Goal: Task Accomplishment & Management: Manage account settings

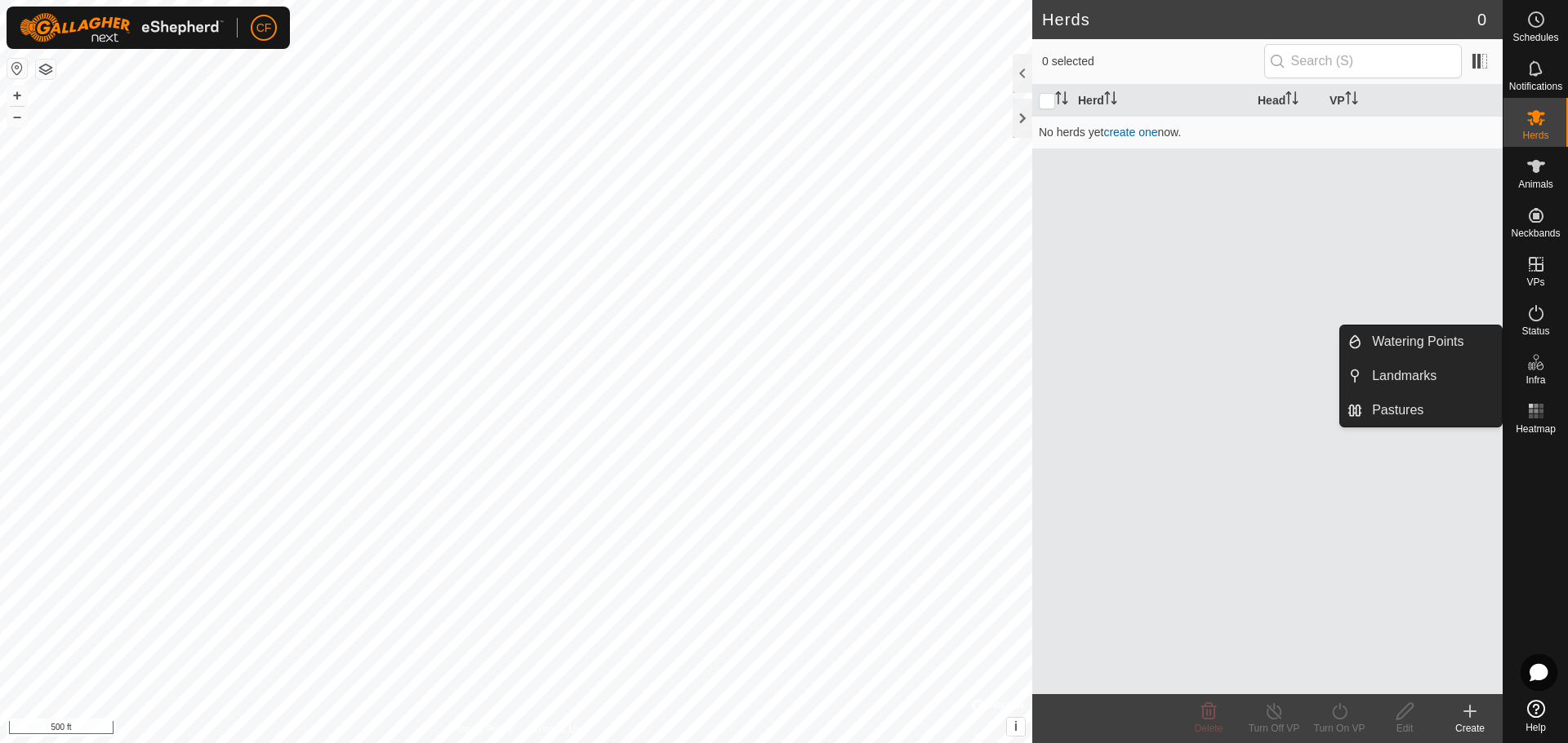
click at [1539, 376] on span "Infra" at bounding box center [1534, 380] width 20 height 9
click at [1427, 412] on link "Pastures" at bounding box center [1431, 410] width 139 height 33
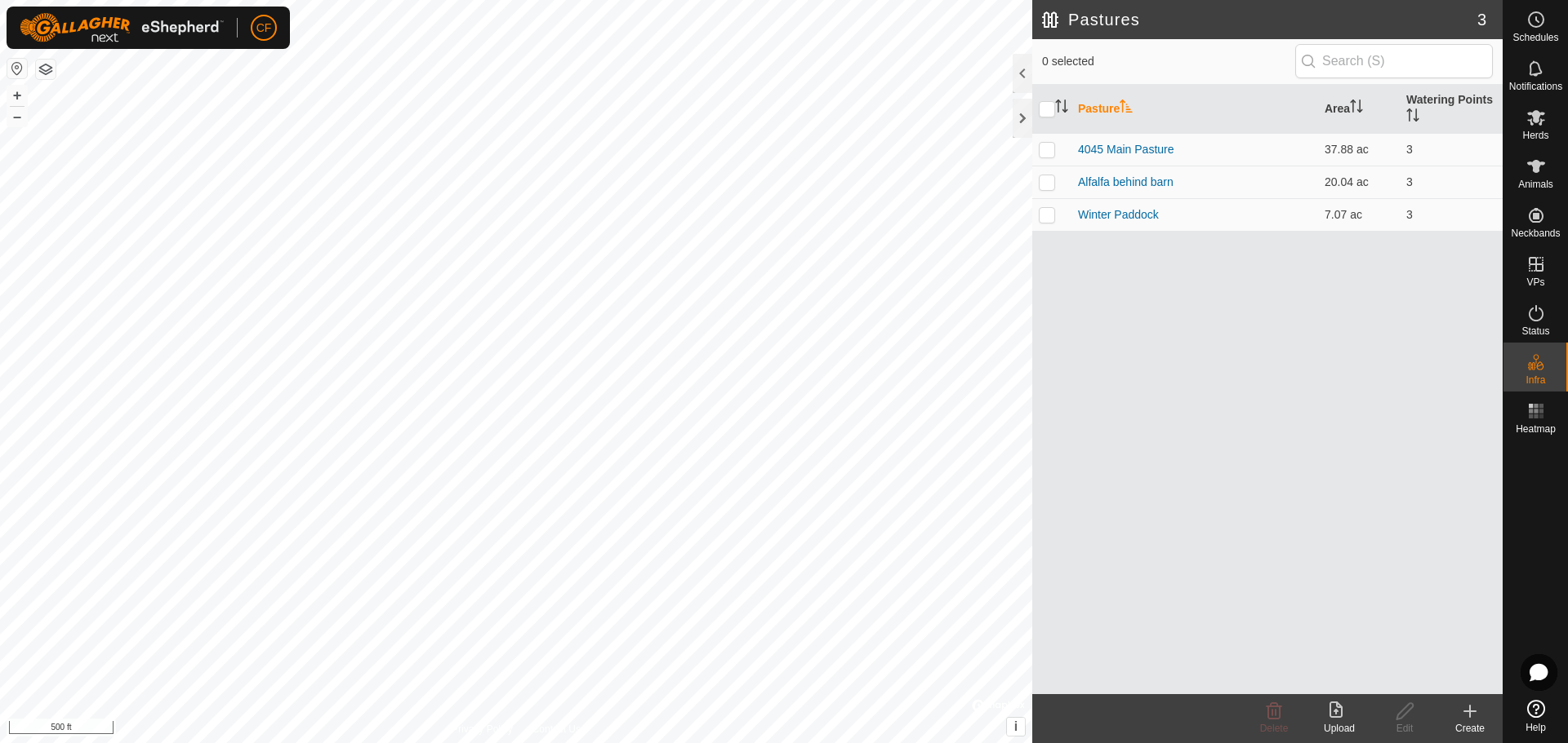
click at [1465, 711] on icon at bounding box center [1470, 711] width 11 height 0
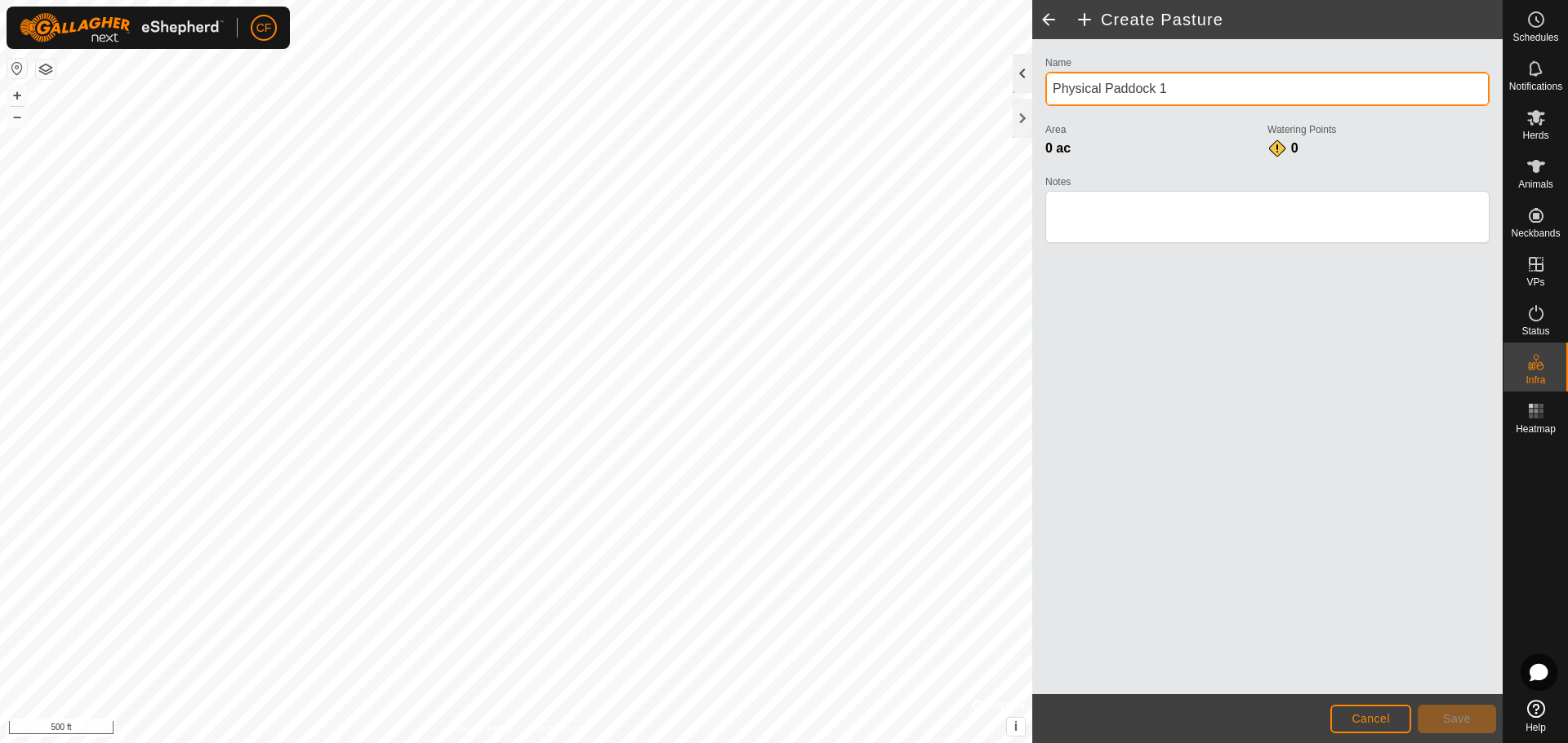
drag, startPoint x: 1179, startPoint y: 91, endPoint x: 1030, endPoint y: 91, distance: 149.0
click at [1032, 91] on div "Create Pasture Name Physical Paddock 1 Area 0 ac Watering Points 0 Notes Cancel…" at bounding box center [1267, 372] width 471 height 743
click at [1110, 90] on input "2025 Roatational plan" at bounding box center [1267, 89] width 445 height 35
click at [1114, 94] on input "2025 Roatational plan" at bounding box center [1267, 89] width 445 height 35
type input "2025 Rotational plan"
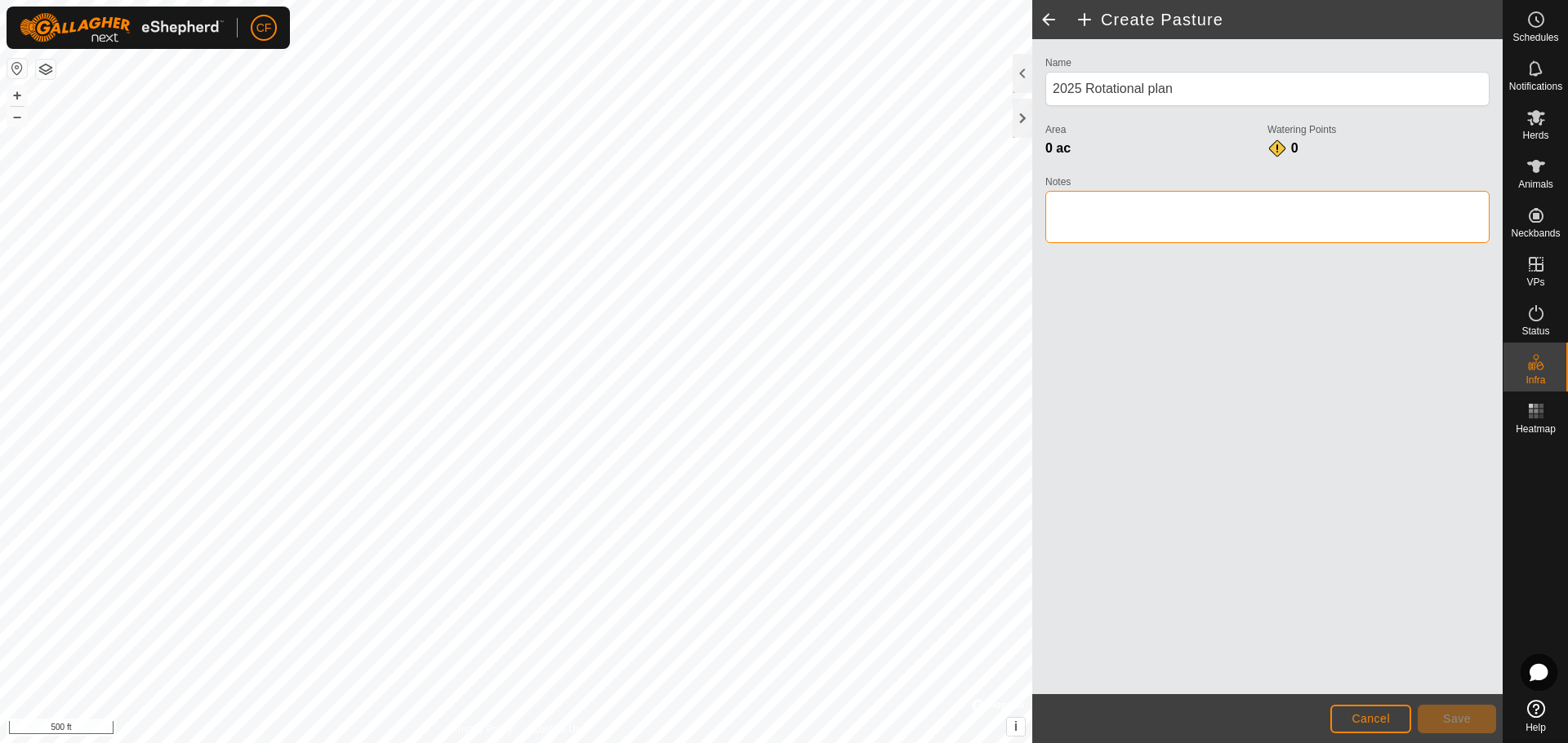
click at [1146, 215] on textarea "Notes" at bounding box center [1267, 217] width 445 height 52
click at [1450, 717] on span "Save" at bounding box center [1457, 719] width 28 height 13
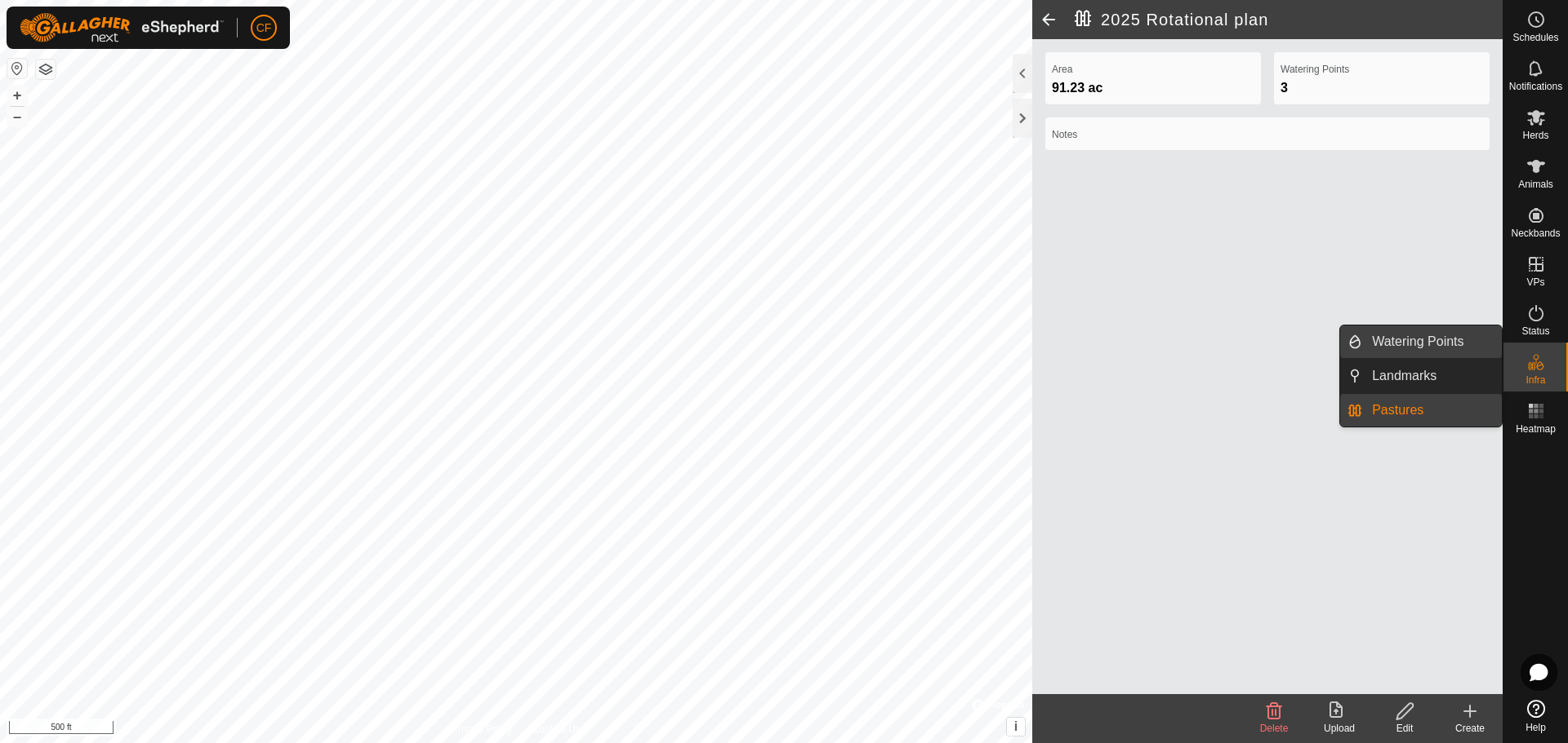
click at [1438, 348] on link "Watering Points" at bounding box center [1431, 342] width 139 height 33
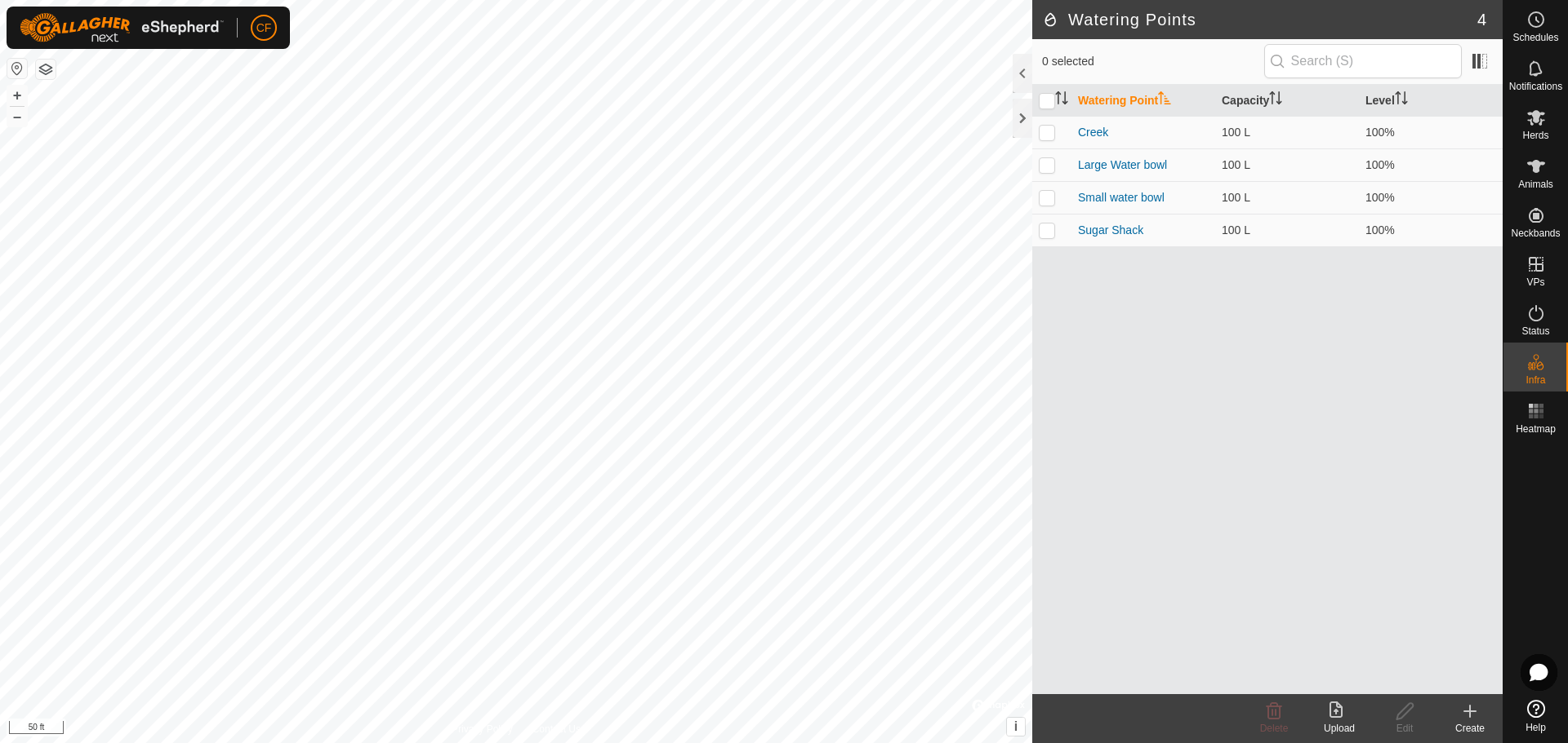
click at [1471, 706] on icon at bounding box center [1469, 711] width 20 height 20
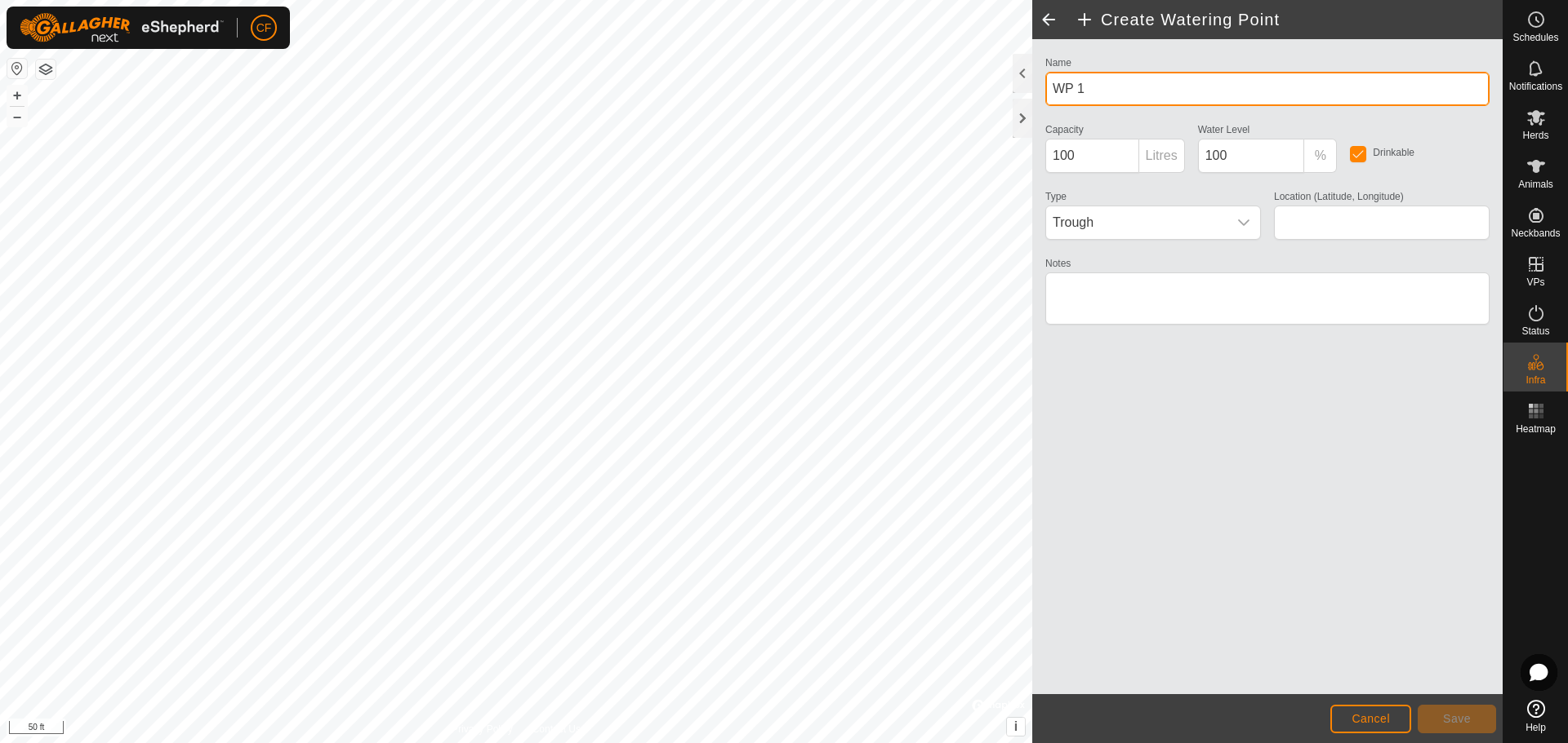
drag, startPoint x: 1086, startPoint y: 84, endPoint x: 1038, endPoint y: 94, distance: 49.0
click at [1038, 94] on div "Name WP 1" at bounding box center [1267, 79] width 458 height 54
type input "[STREET_ADDRESS]"
click at [1265, 443] on div "Name 5948 Carp Rd well Capacity 100 Litres Water Level 100 % Drinkable Type Tro…" at bounding box center [1267, 367] width 471 height 655
type input "45.426729, -76.161906"
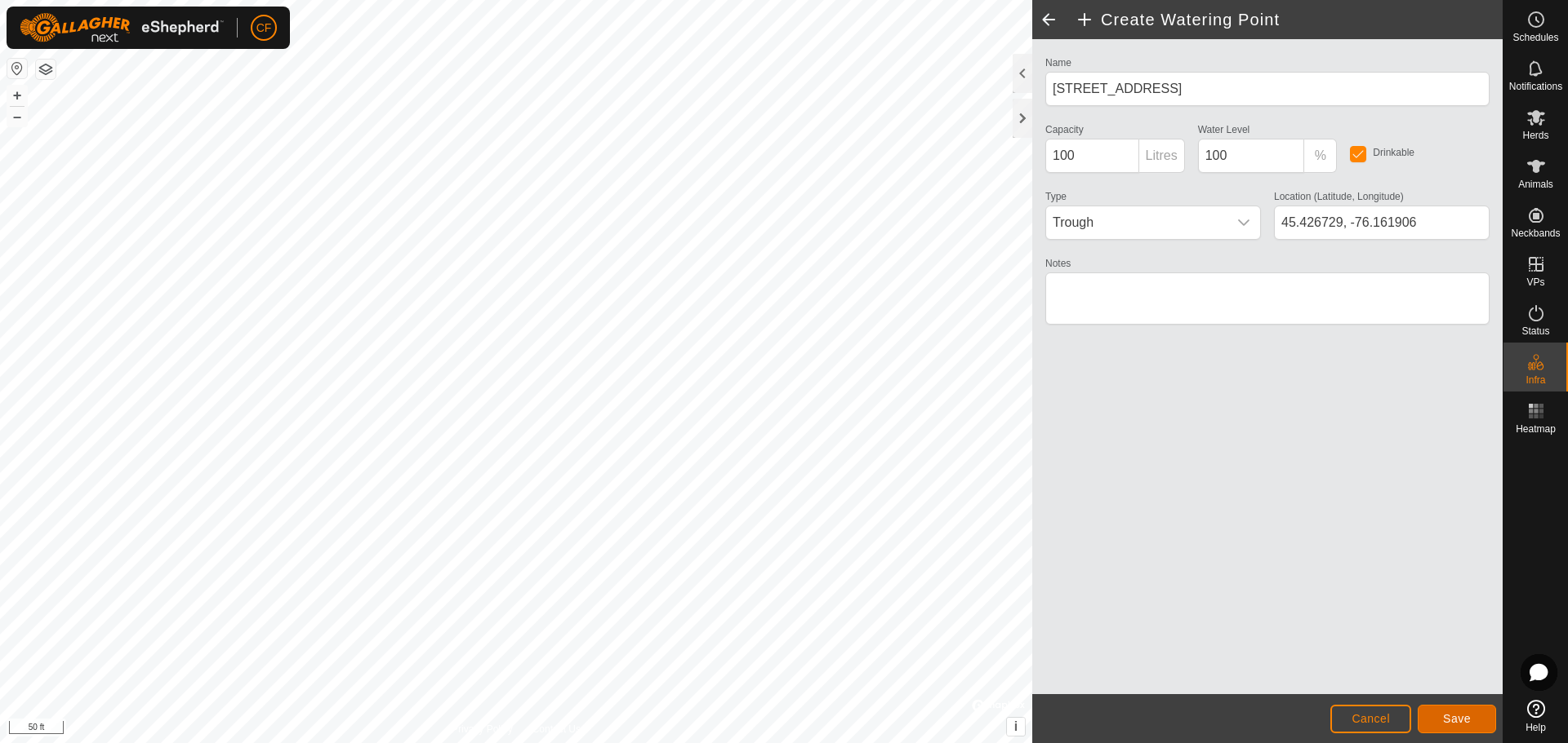
click at [1464, 717] on span "Save" at bounding box center [1457, 719] width 28 height 13
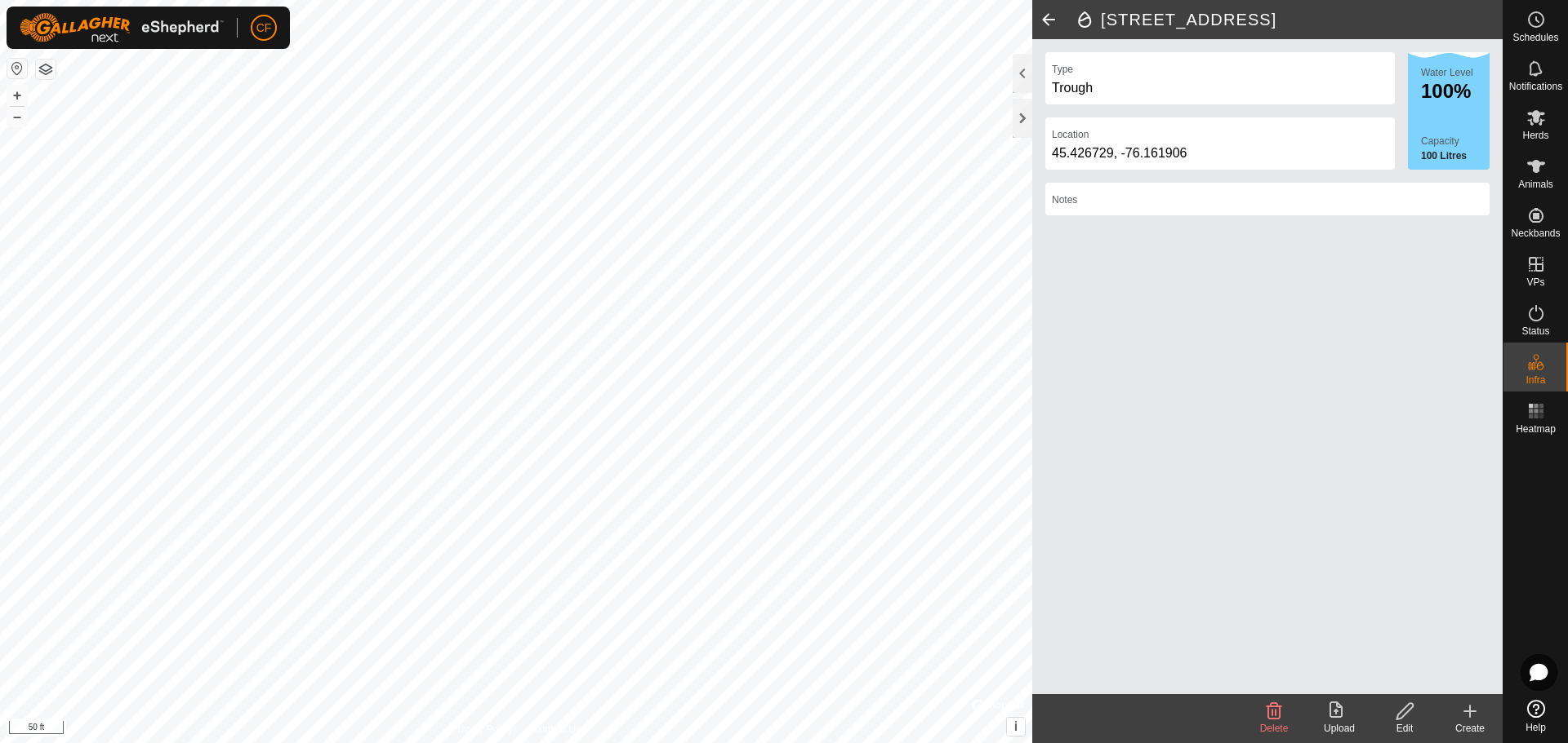
click at [1464, 711] on icon at bounding box center [1470, 711] width 11 height 0
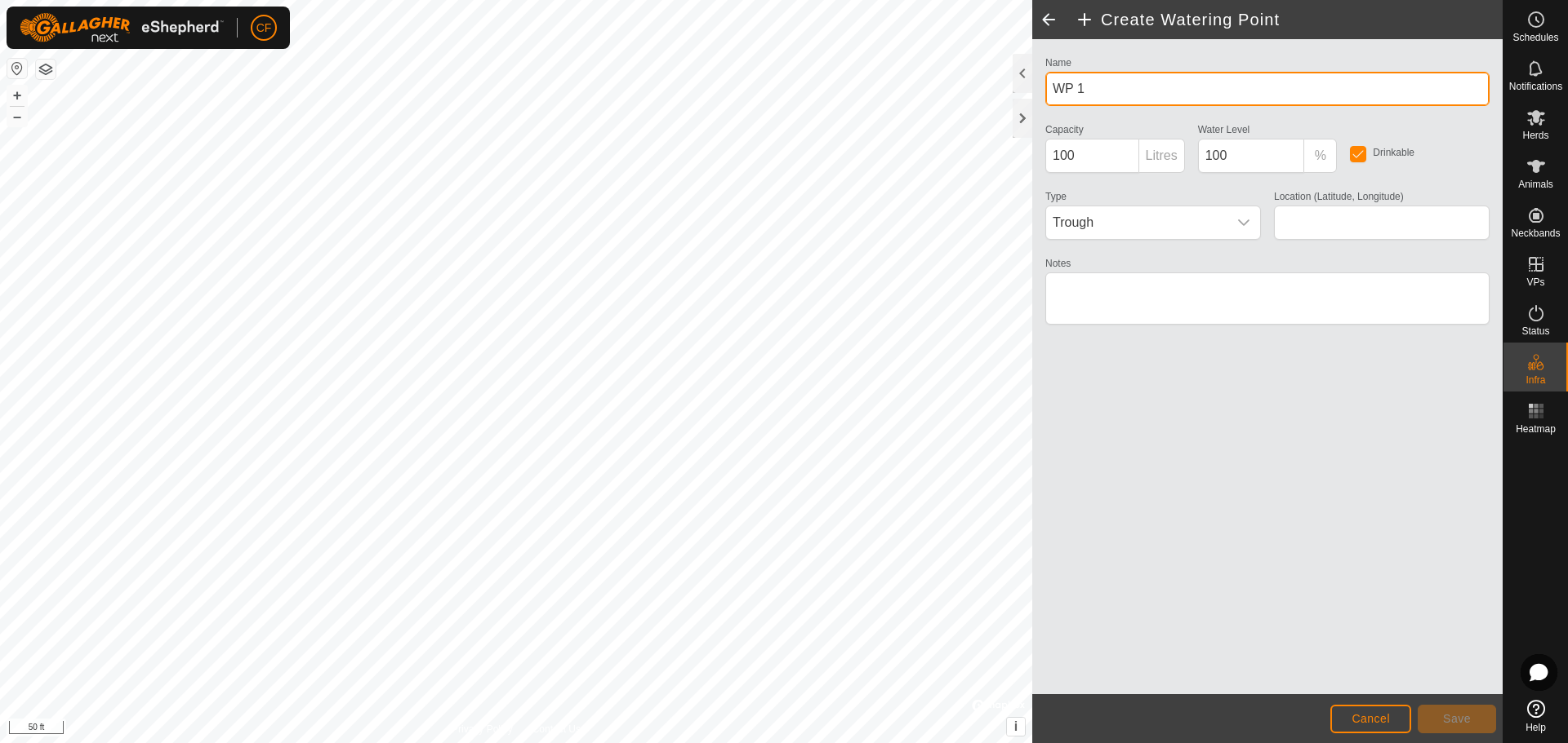
drag, startPoint x: 1100, startPoint y: 94, endPoint x: 1039, endPoint y: 103, distance: 61.7
click at [1039, 103] on div "Name WP 1" at bounding box center [1267, 79] width 458 height 54
type input "Creek"
click at [1243, 221] on icon "dropdown trigger" at bounding box center [1243, 223] width 13 height 13
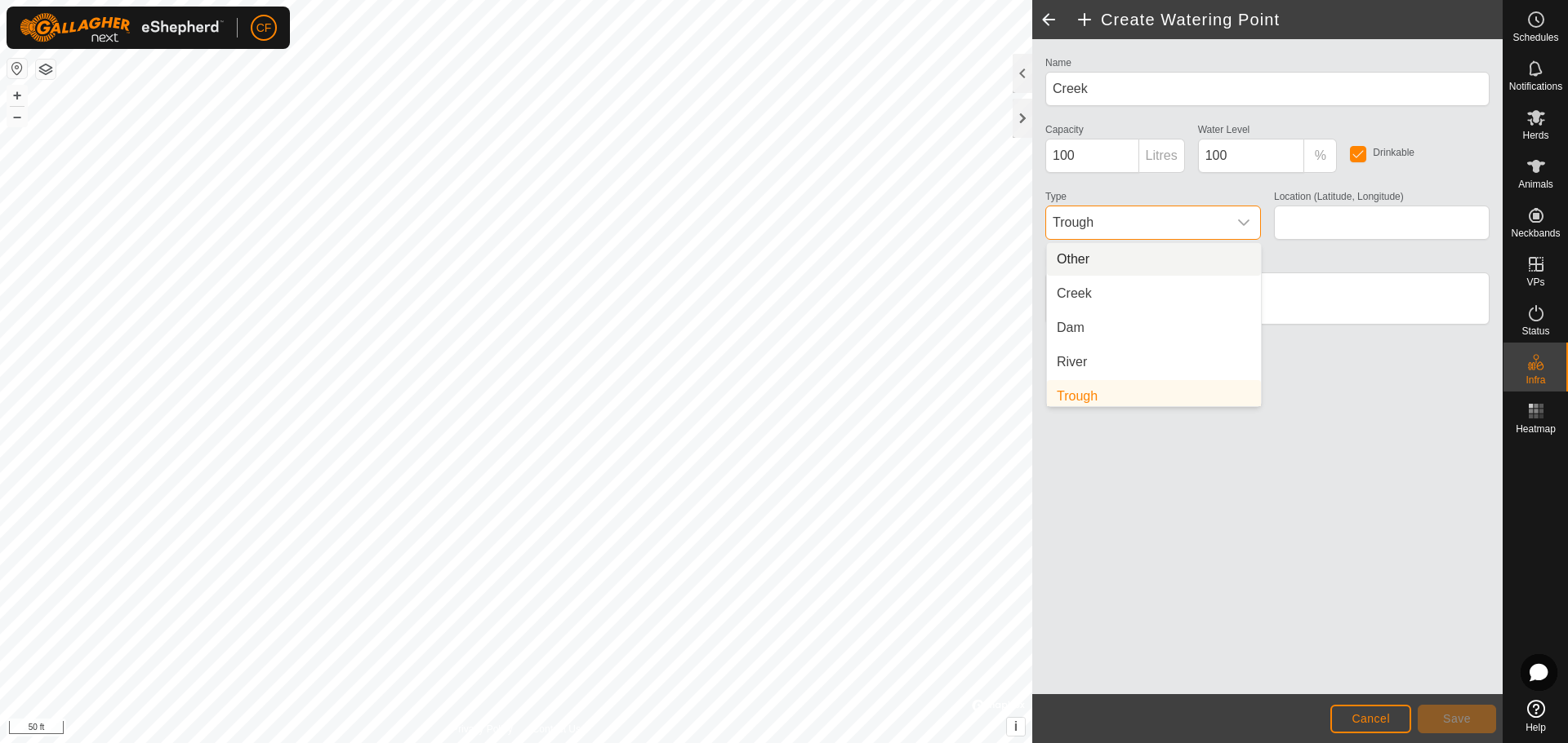
scroll to position [7, 0]
click at [1081, 292] on li "Creek" at bounding box center [1153, 287] width 214 height 33
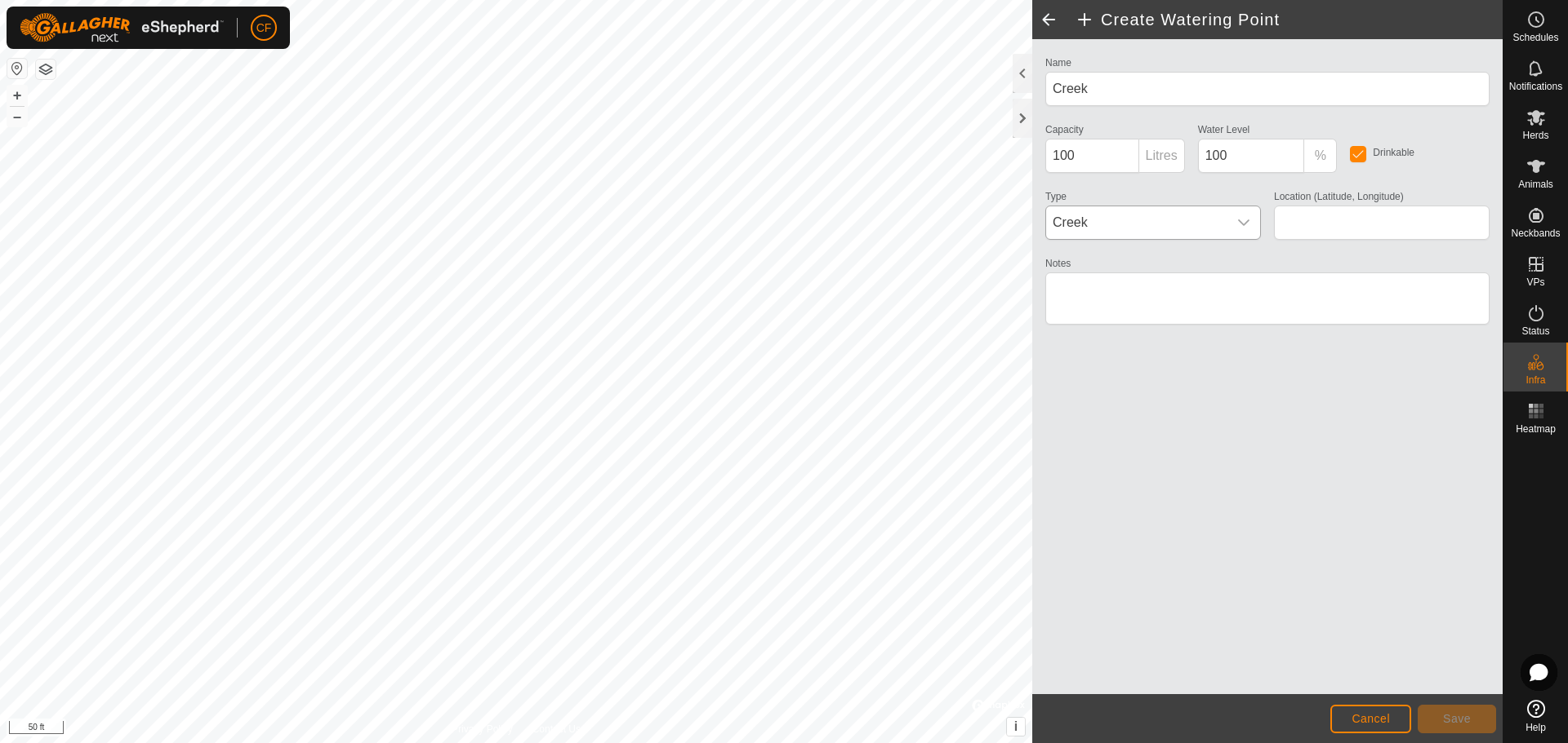
type input "45.426809, -76.162527"
click at [1438, 719] on button "Save" at bounding box center [1457, 719] width 78 height 29
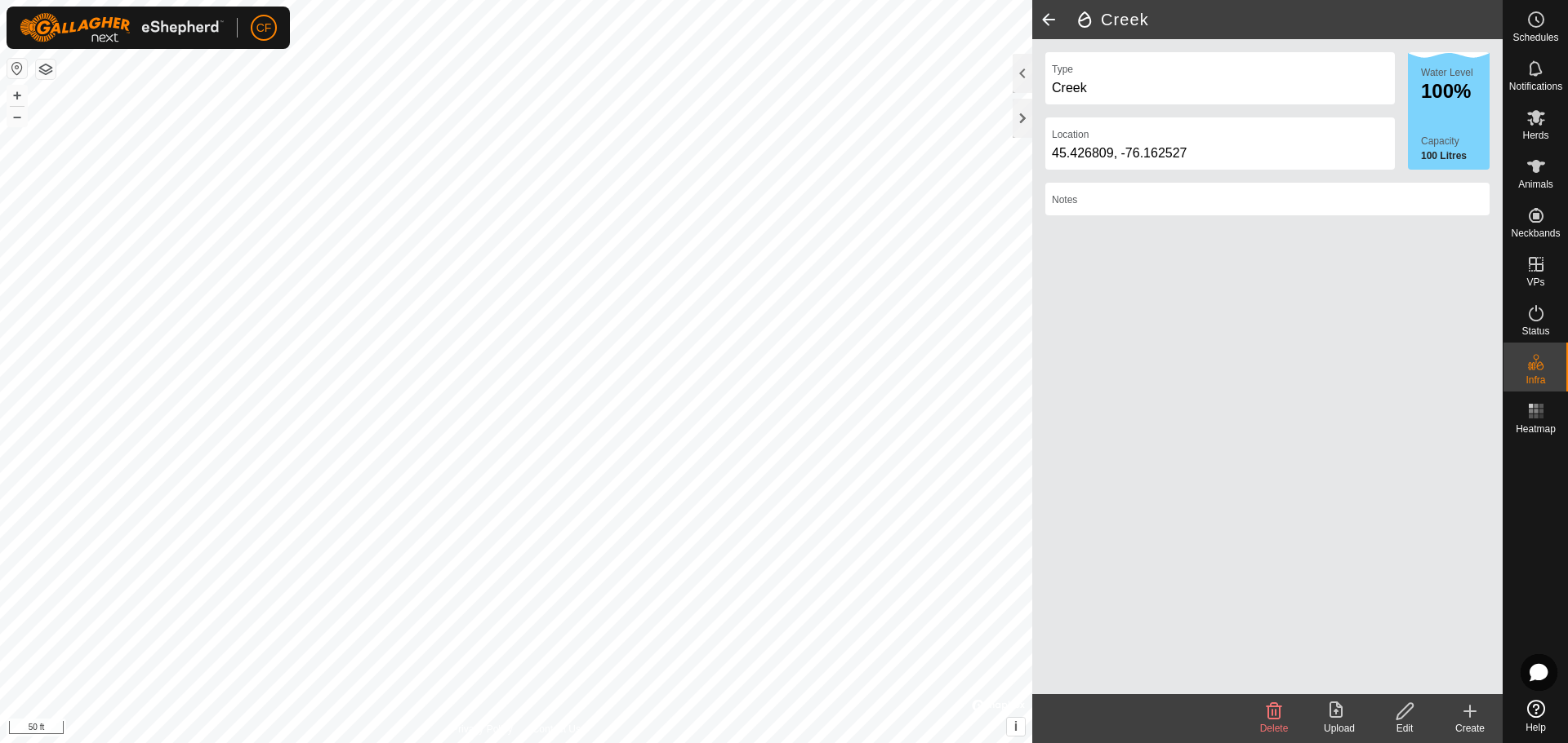
click at [1470, 711] on icon at bounding box center [1470, 711] width 11 height 0
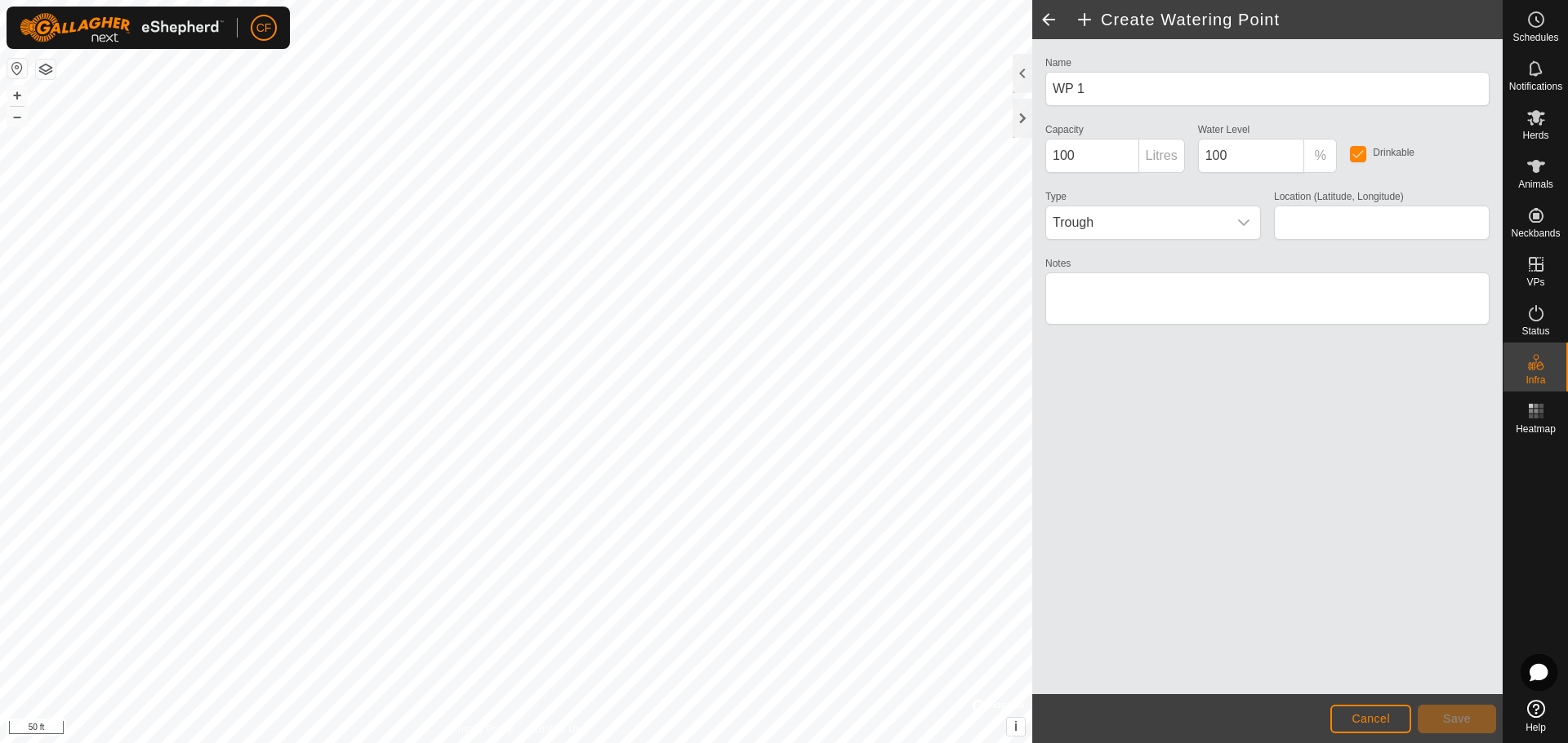
click at [1043, 14] on span at bounding box center [1048, 20] width 33 height 39
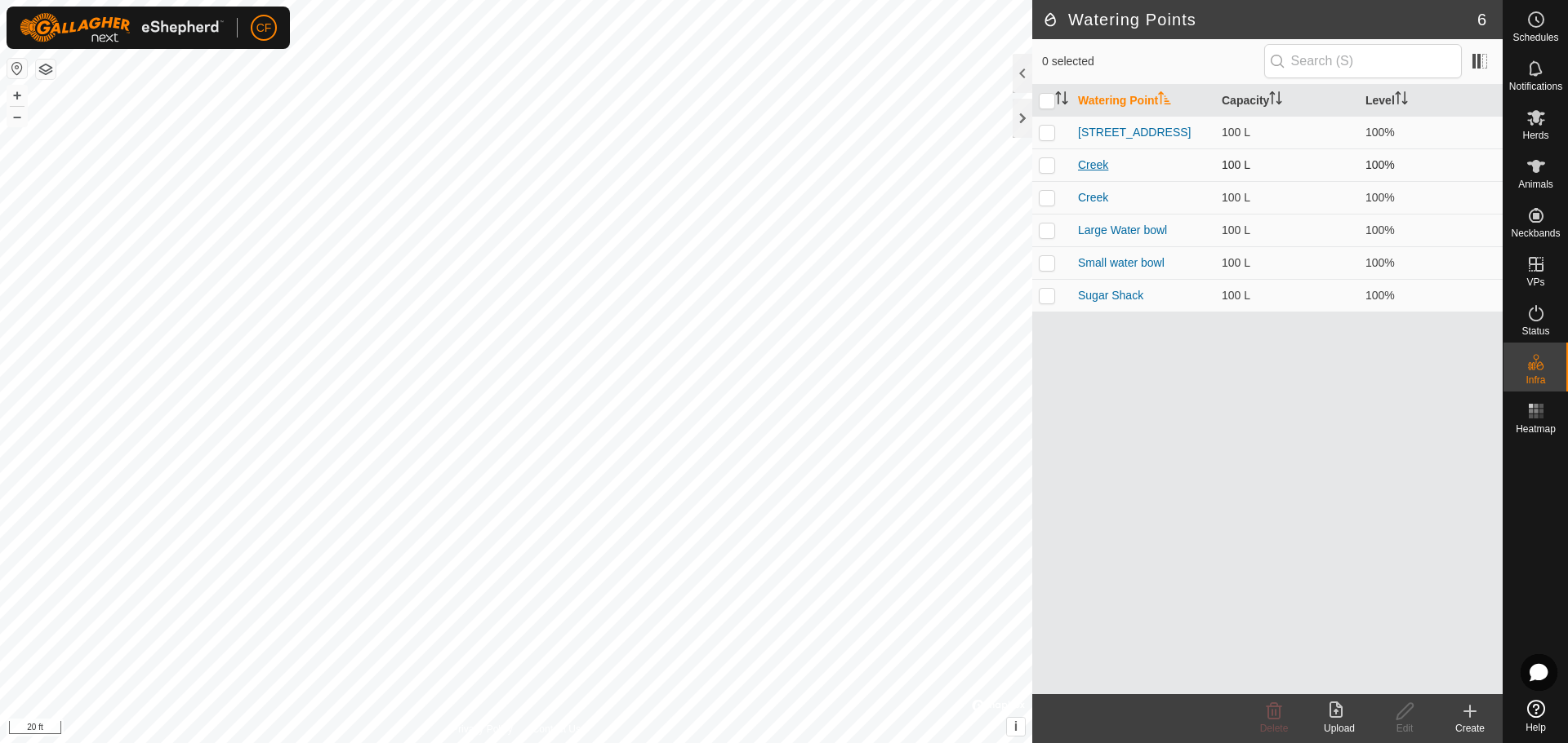
click at [1100, 162] on link "Creek" at bounding box center [1093, 165] width 30 height 13
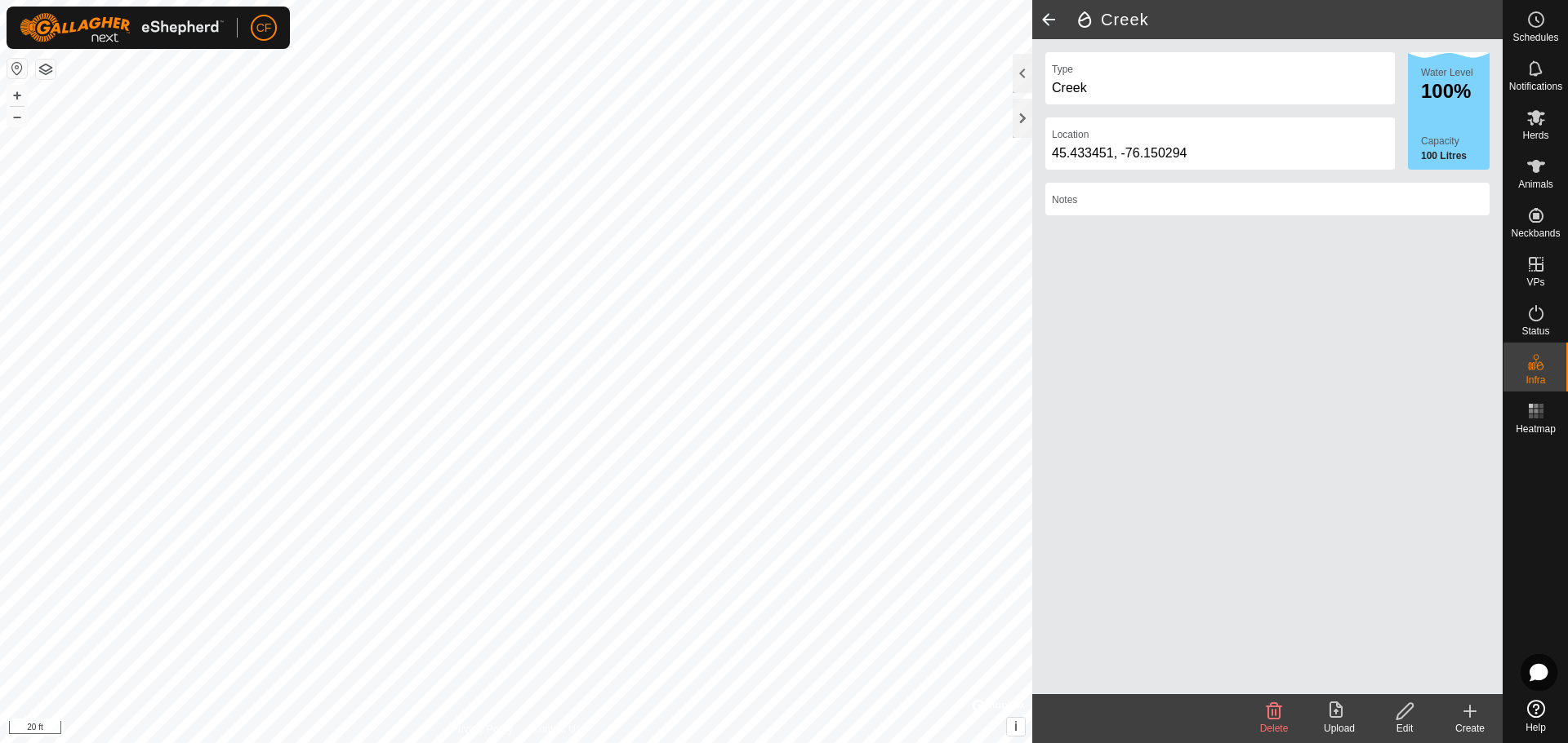
click at [1399, 713] on icon at bounding box center [1404, 711] width 16 height 16
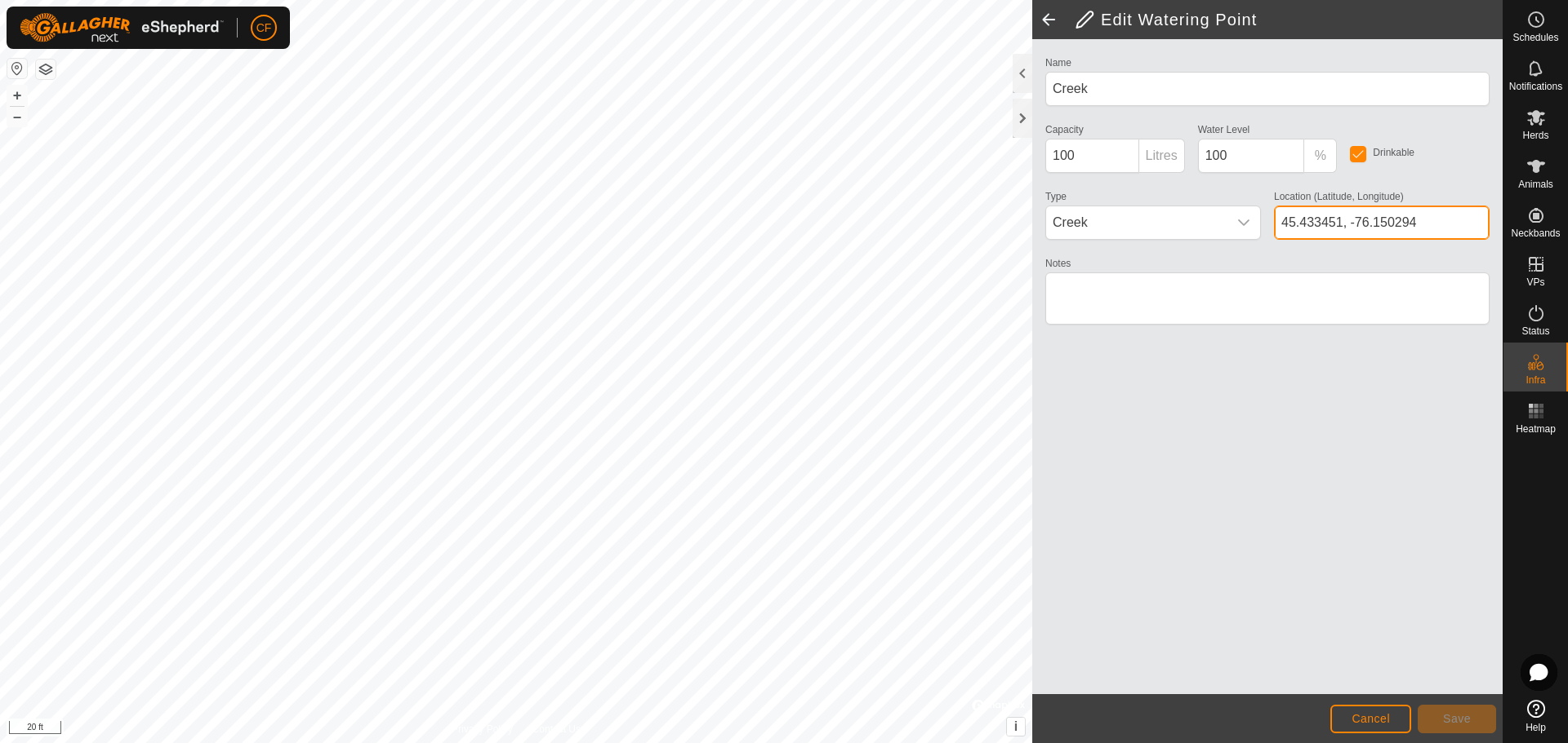
click at [1335, 222] on input "45.433451, -76.150294" at bounding box center [1381, 222] width 216 height 35
drag, startPoint x: 1443, startPoint y: 222, endPoint x: 1235, endPoint y: 238, distance: 208.6
click at [1235, 238] on div "Name Creek Capacity 100 Litres Water Level 100 % Drinkable Type Creek Location …" at bounding box center [1267, 198] width 458 height 291
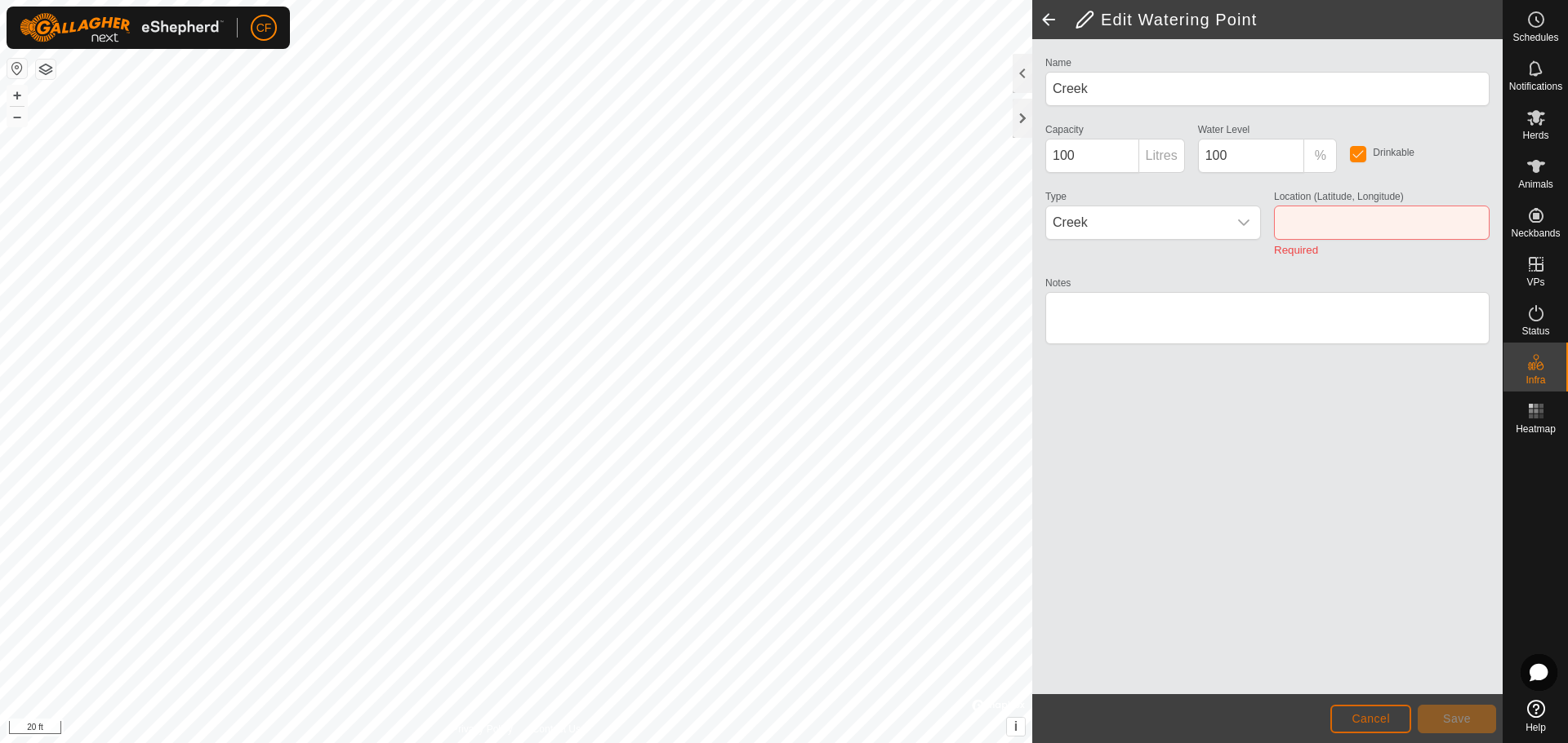
click at [1378, 718] on span "Cancel" at bounding box center [1370, 719] width 38 height 13
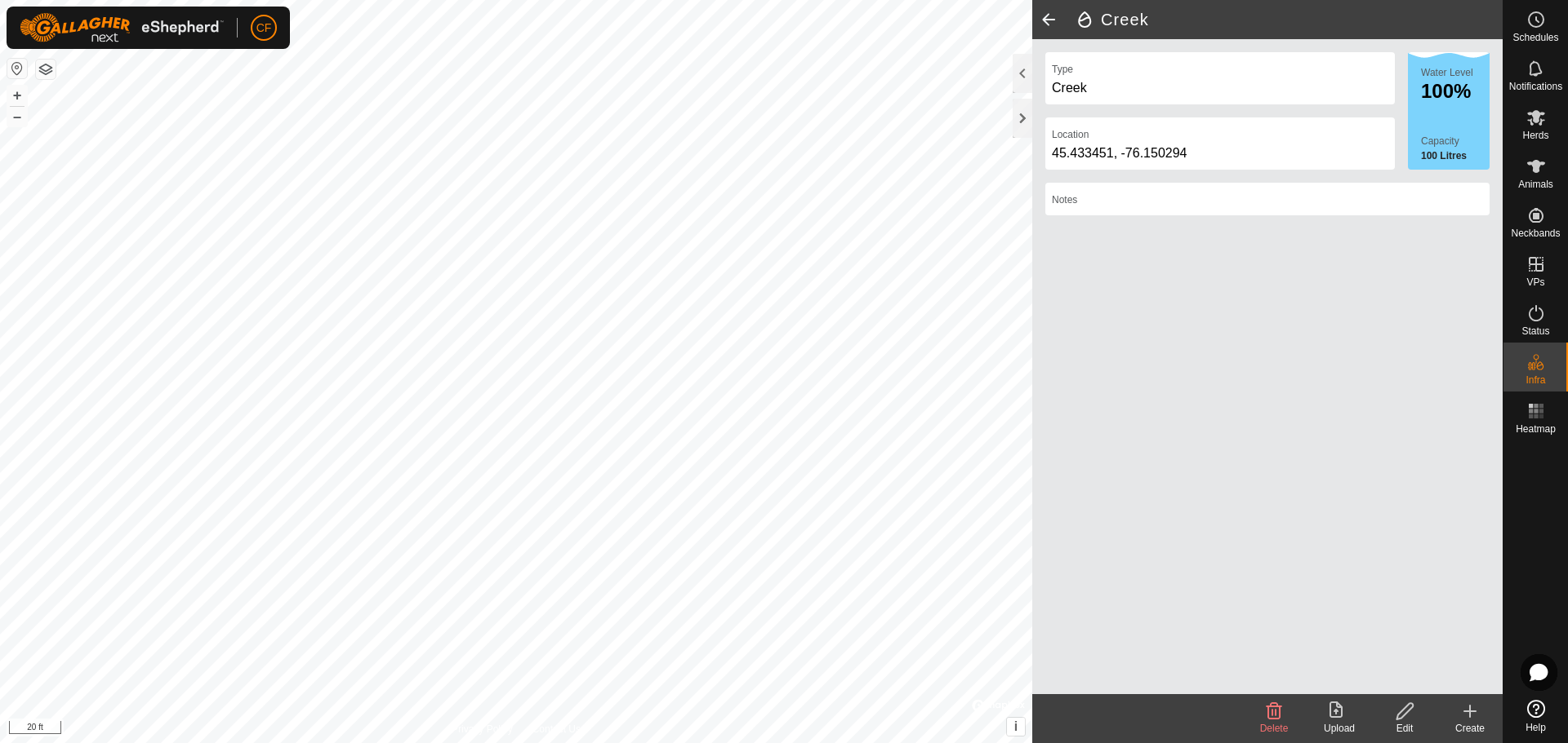
click at [1272, 713] on icon at bounding box center [1274, 711] width 16 height 16
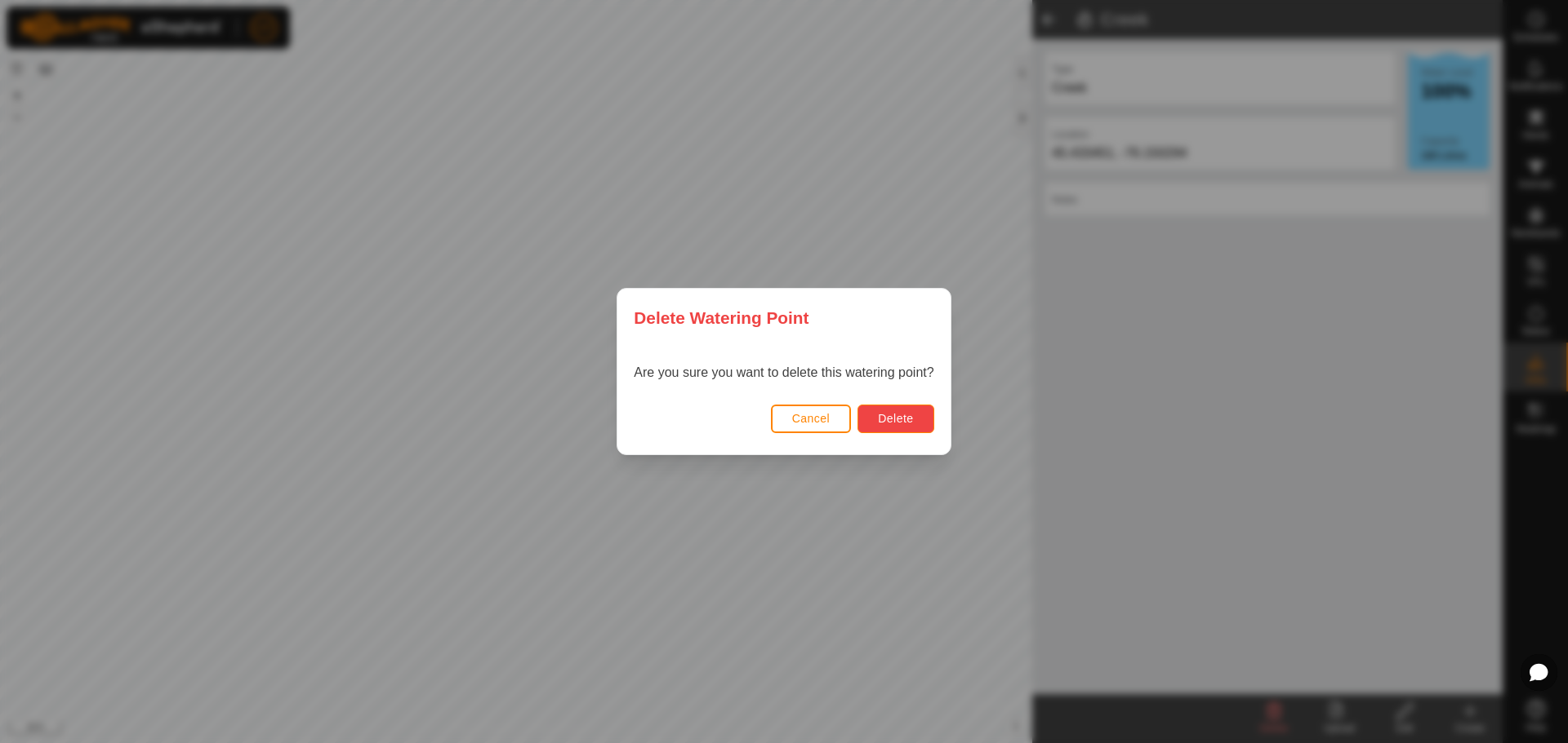
click at [899, 413] on span "Delete" at bounding box center [896, 418] width 35 height 13
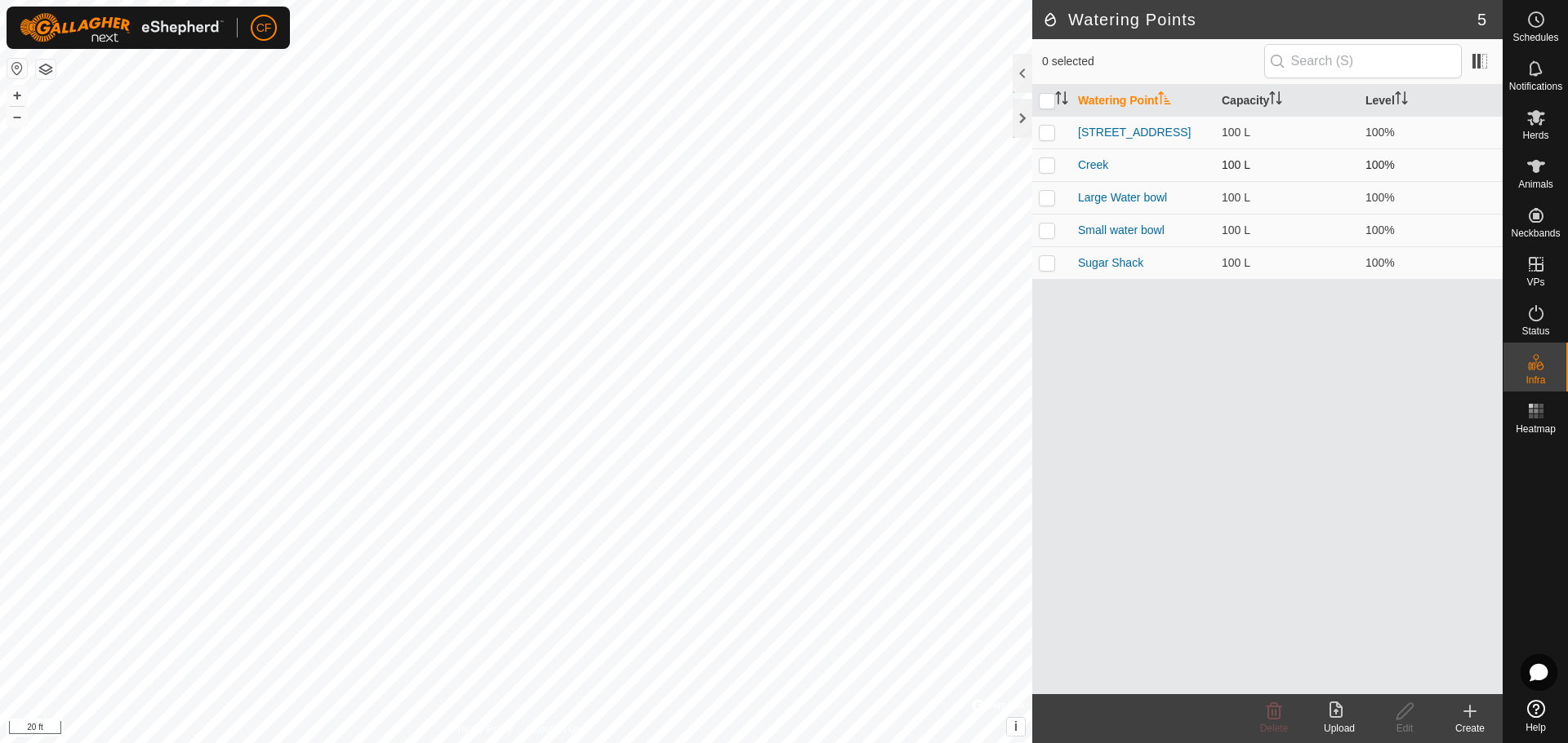
click at [1047, 164] on p-checkbox at bounding box center [1046, 165] width 16 height 13
click at [1280, 714] on icon at bounding box center [1274, 711] width 16 height 16
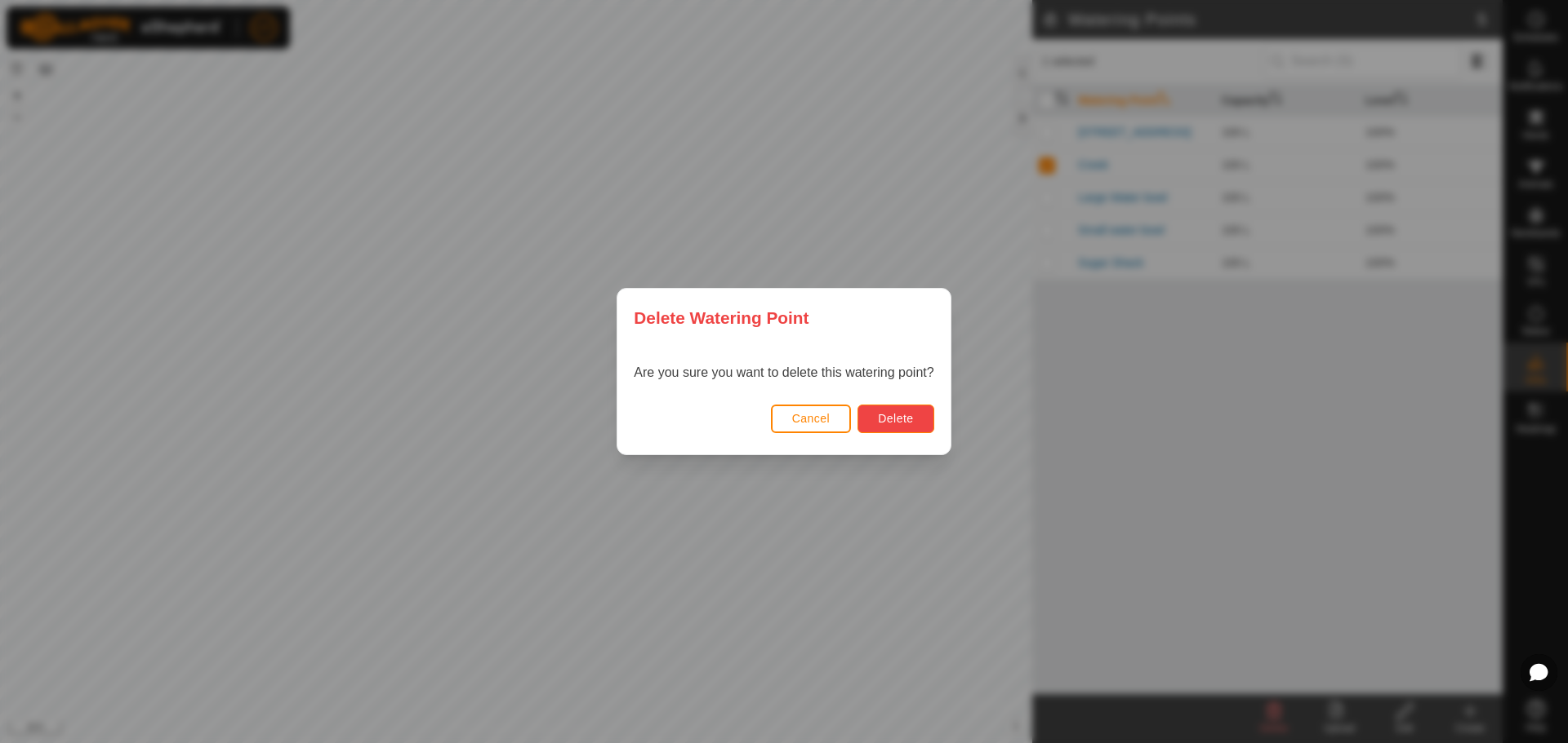
click at [890, 411] on button "Delete" at bounding box center [895, 419] width 76 height 29
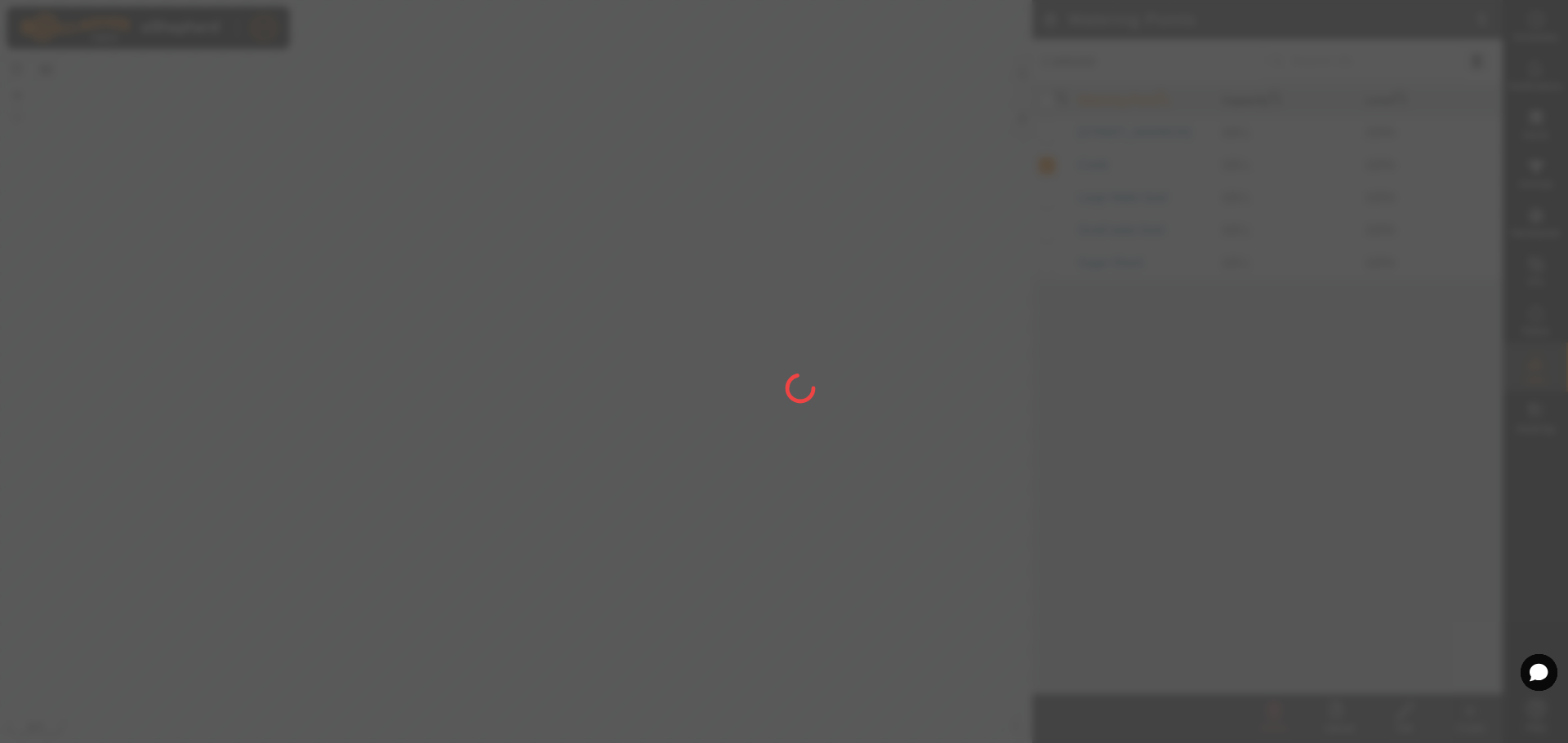
checkbox input "false"
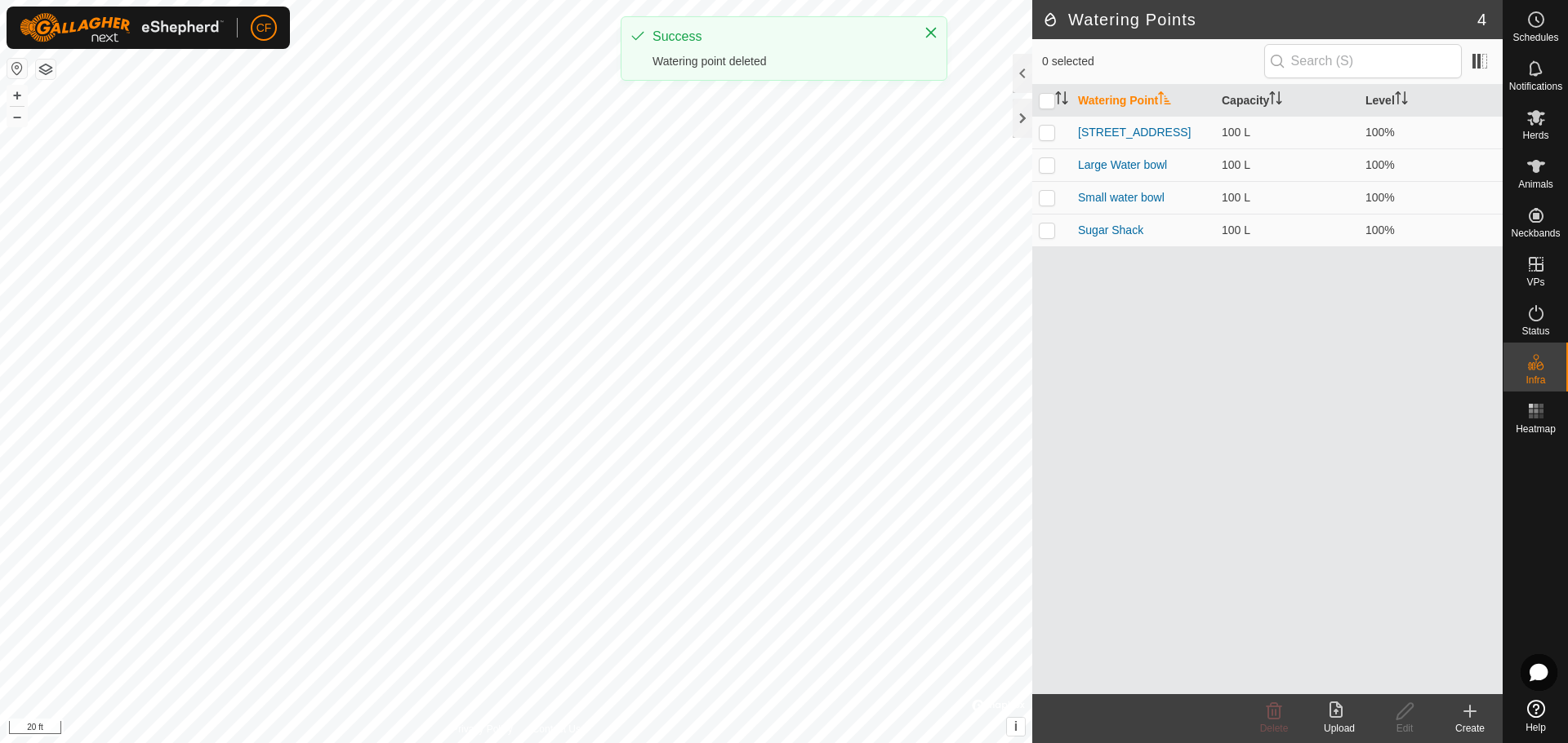
click at [1464, 708] on icon at bounding box center [1469, 711] width 20 height 20
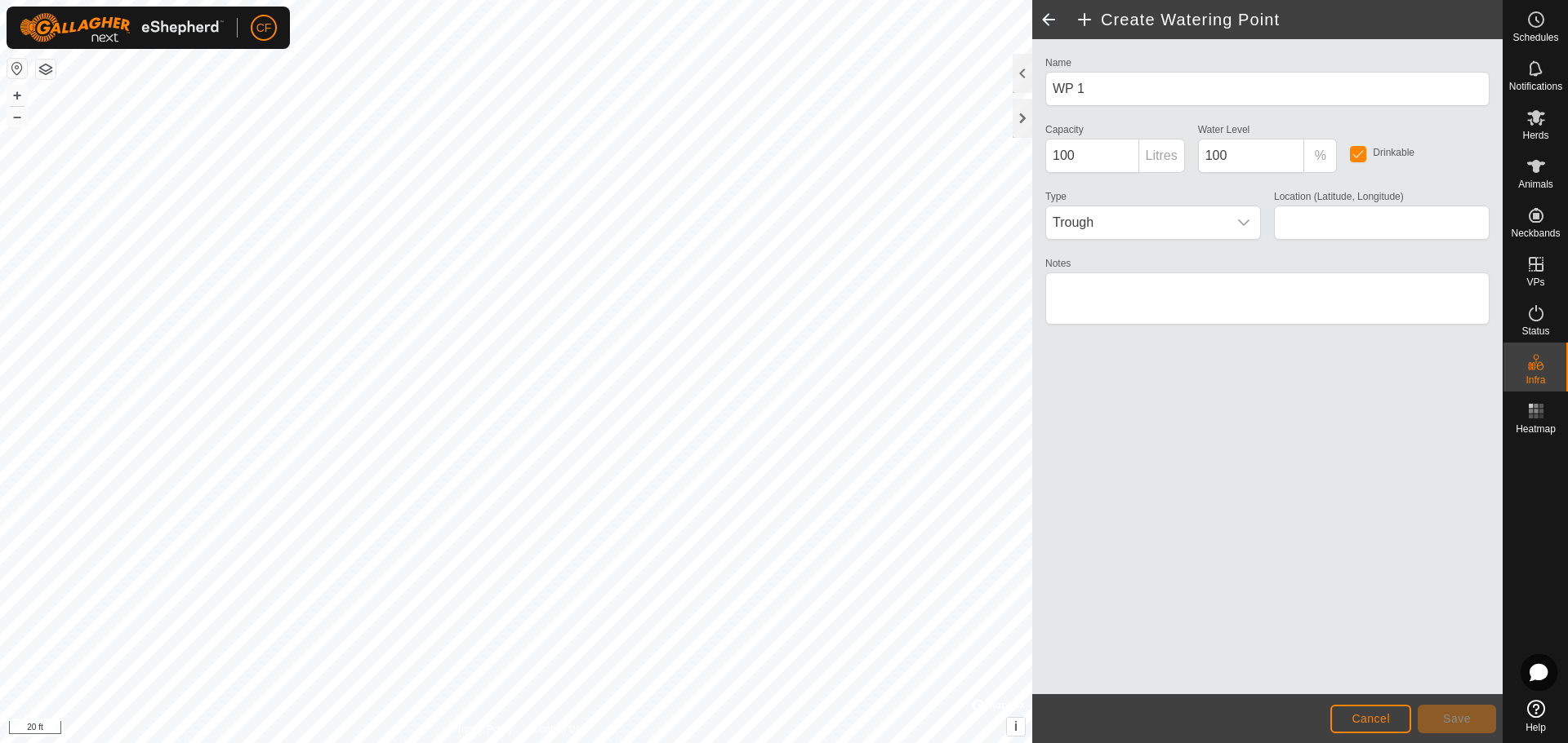
type input "45.426938, -76.162748"
click at [1245, 221] on icon "dropdown trigger" at bounding box center [1243, 223] width 13 height 13
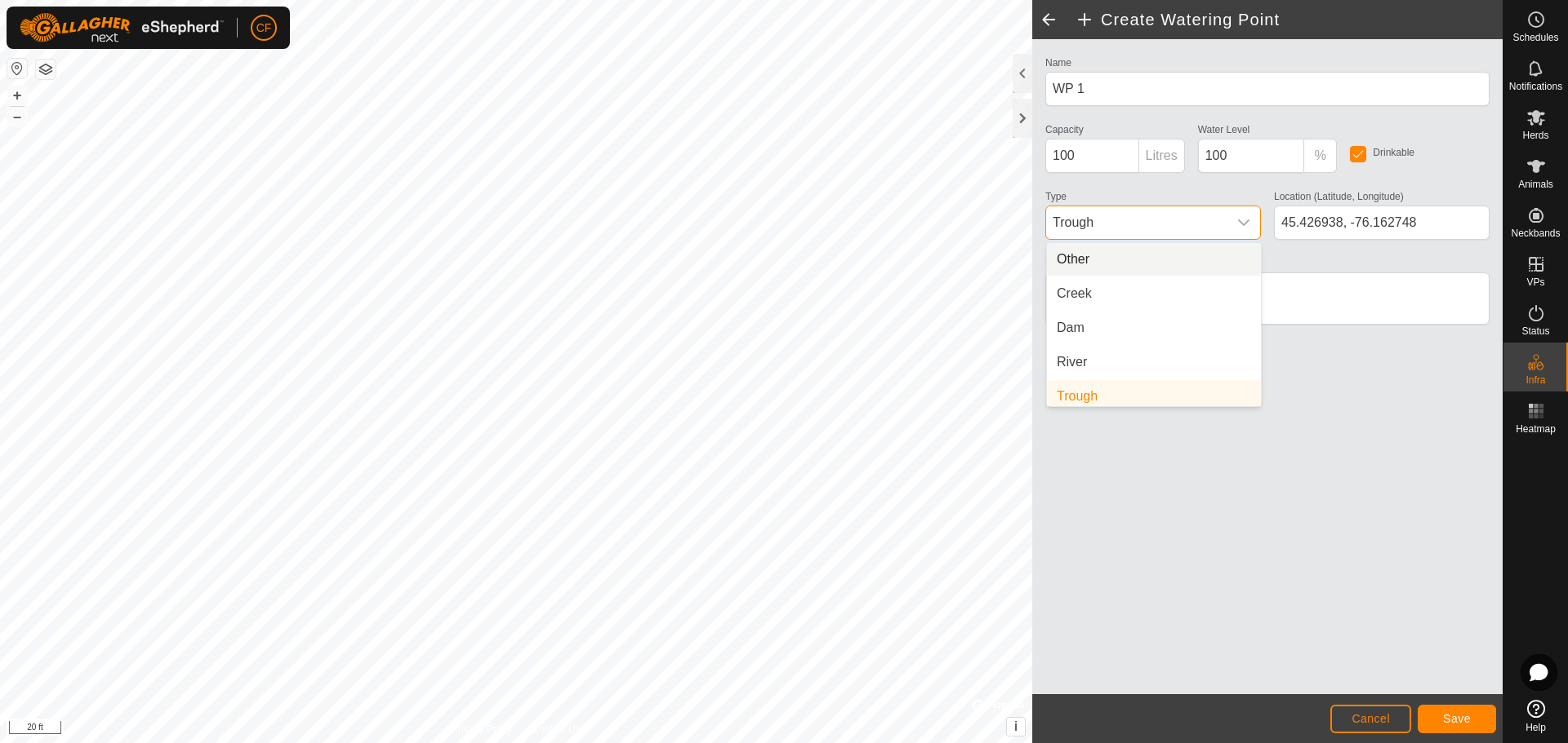
scroll to position [7, 0]
click at [1081, 288] on li "Creek" at bounding box center [1153, 287] width 214 height 33
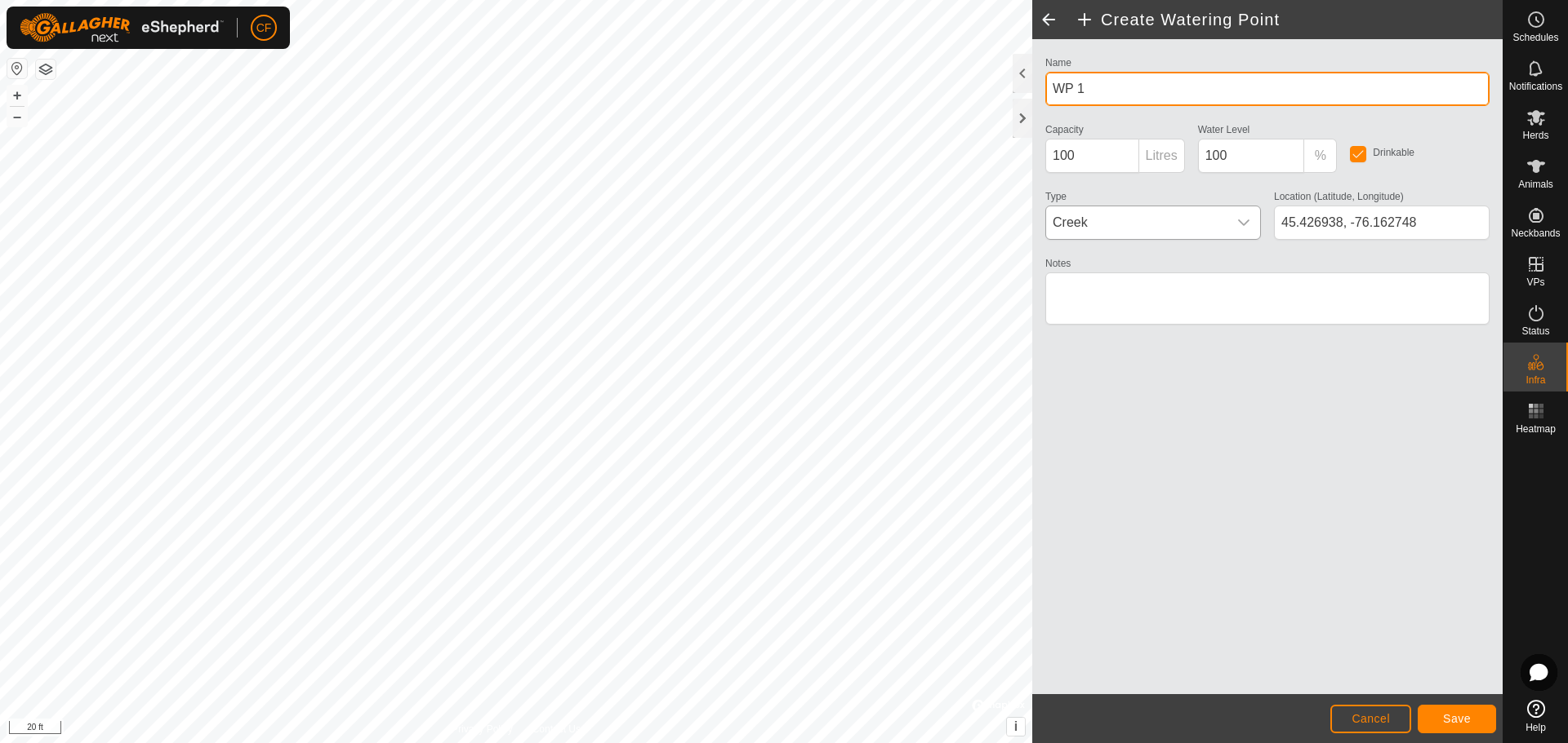
drag, startPoint x: 1106, startPoint y: 81, endPoint x: 1029, endPoint y: 95, distance: 78.3
click at [1032, 95] on div "Create Watering Point Name WP 1 Capacity 100 Litres Water Level 100 % Drinkable…" at bounding box center [1267, 372] width 471 height 743
type input "Carp Rd Creek"
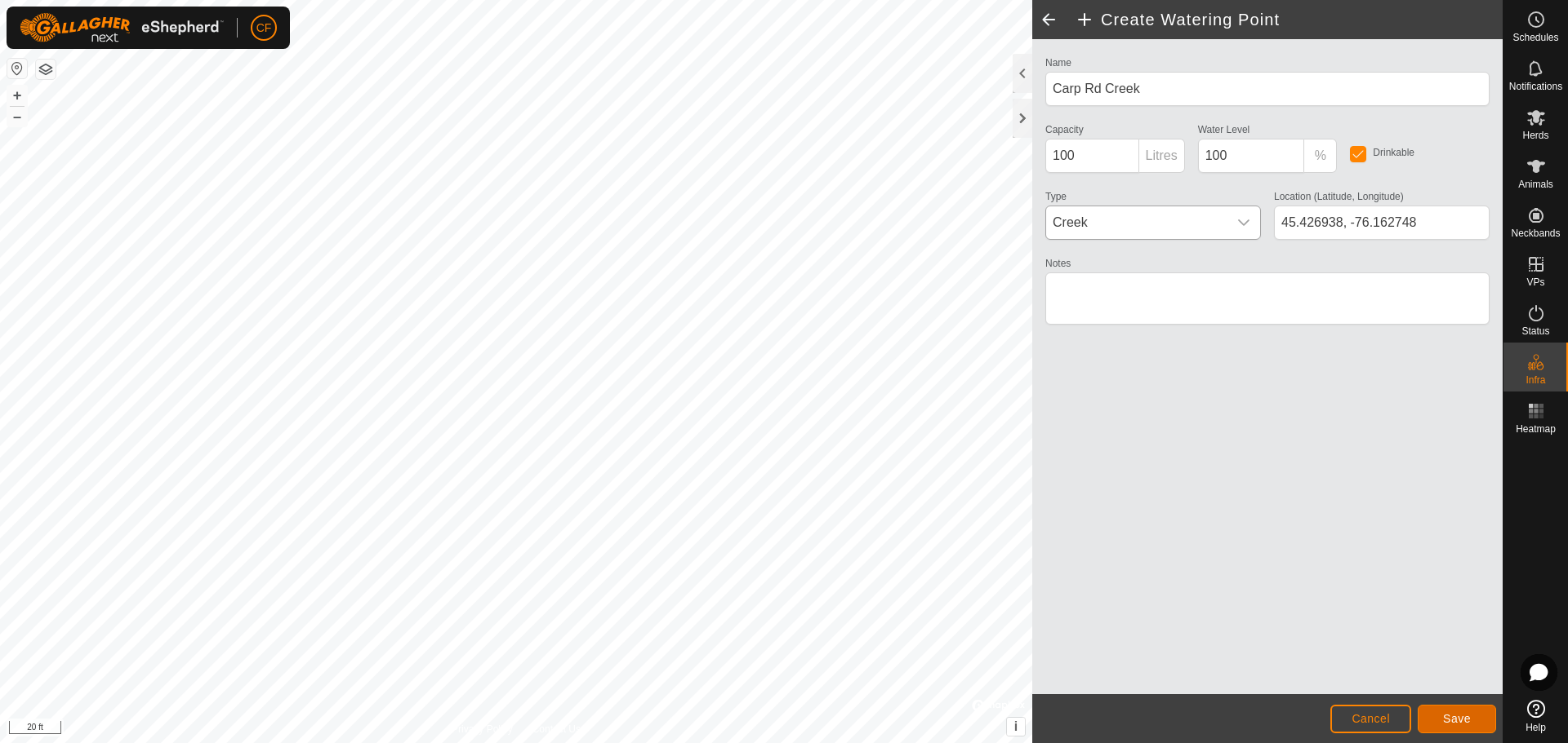
click at [1458, 721] on span "Save" at bounding box center [1457, 719] width 28 height 13
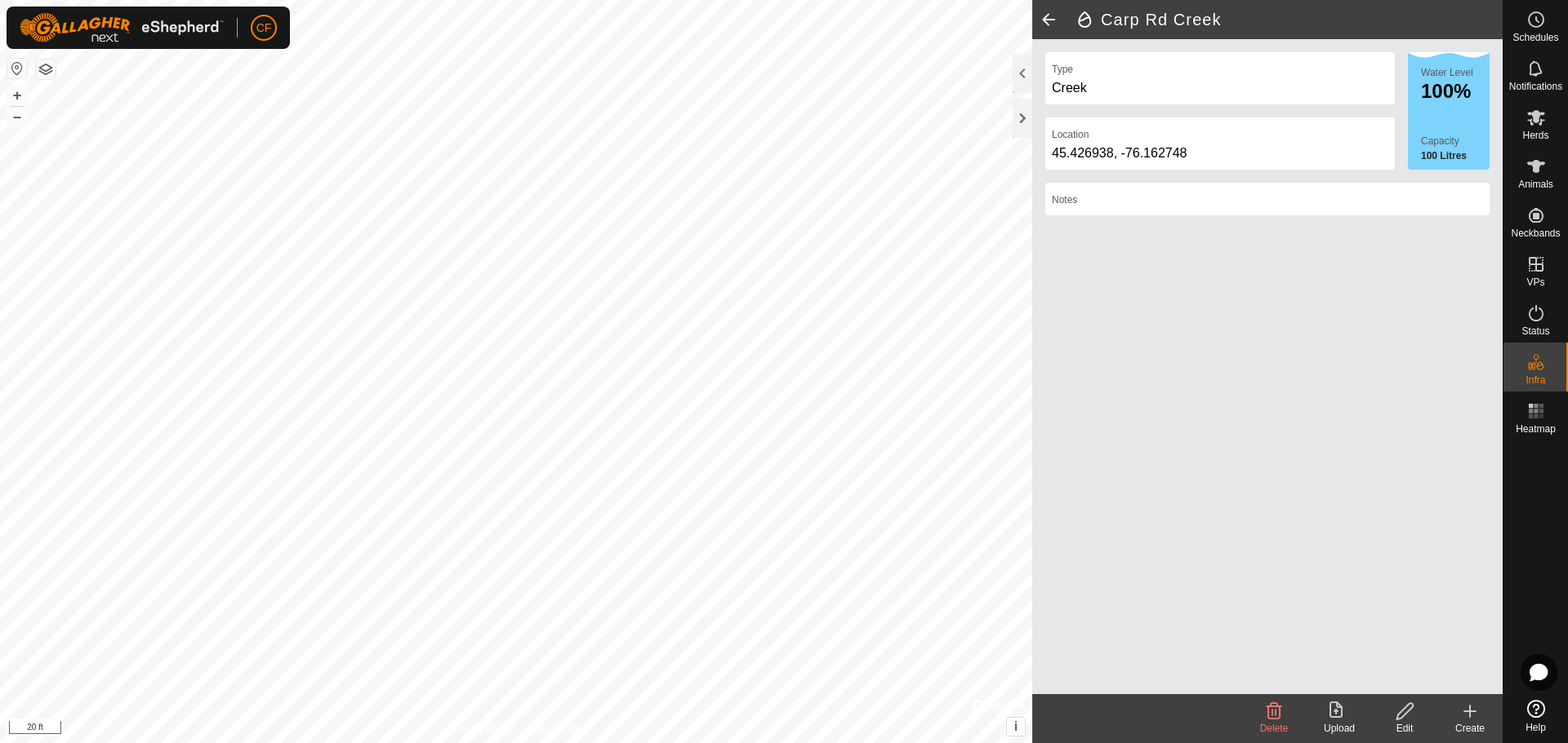
click at [1052, 16] on span at bounding box center [1048, 20] width 33 height 39
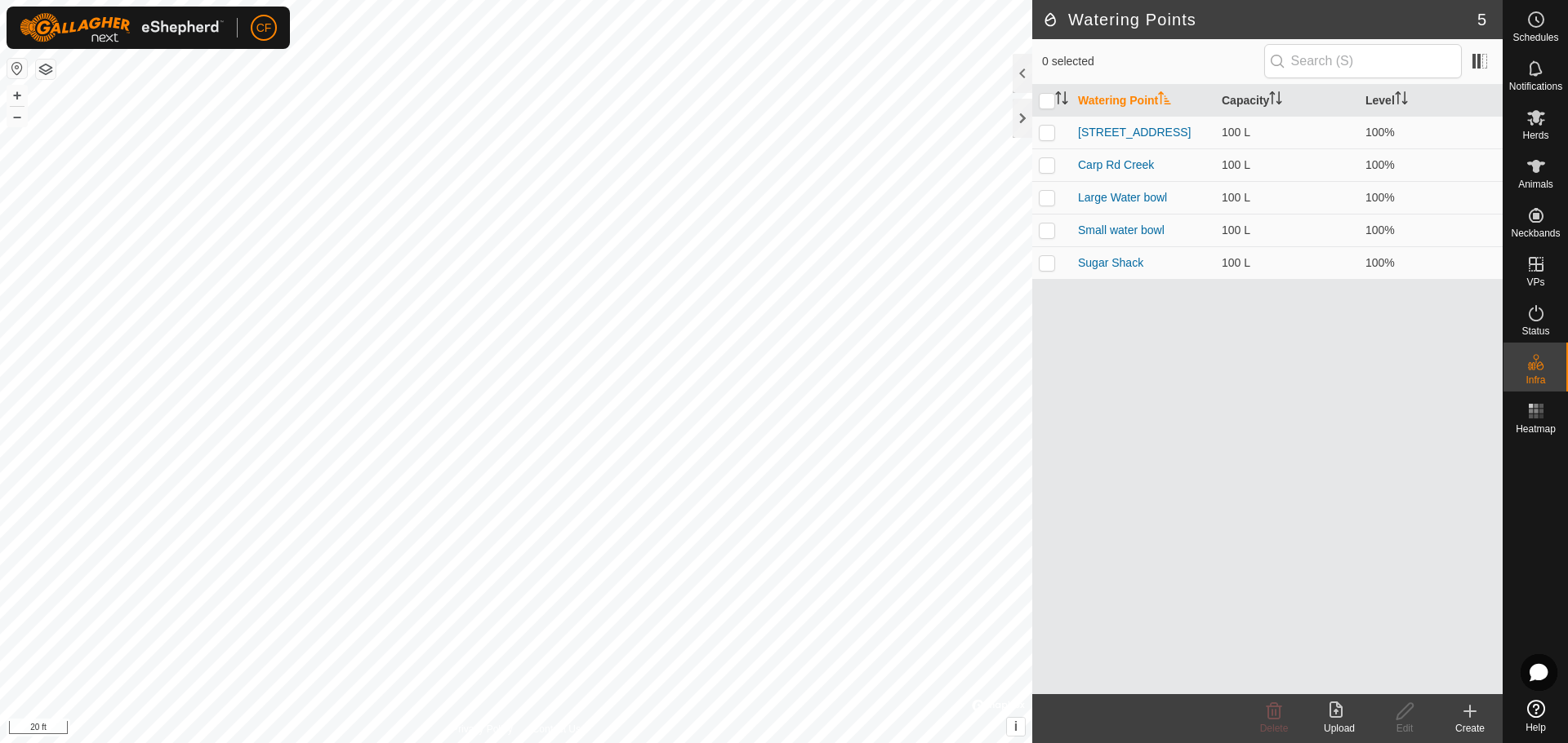
click at [1468, 714] on icon at bounding box center [1469, 711] width 20 height 20
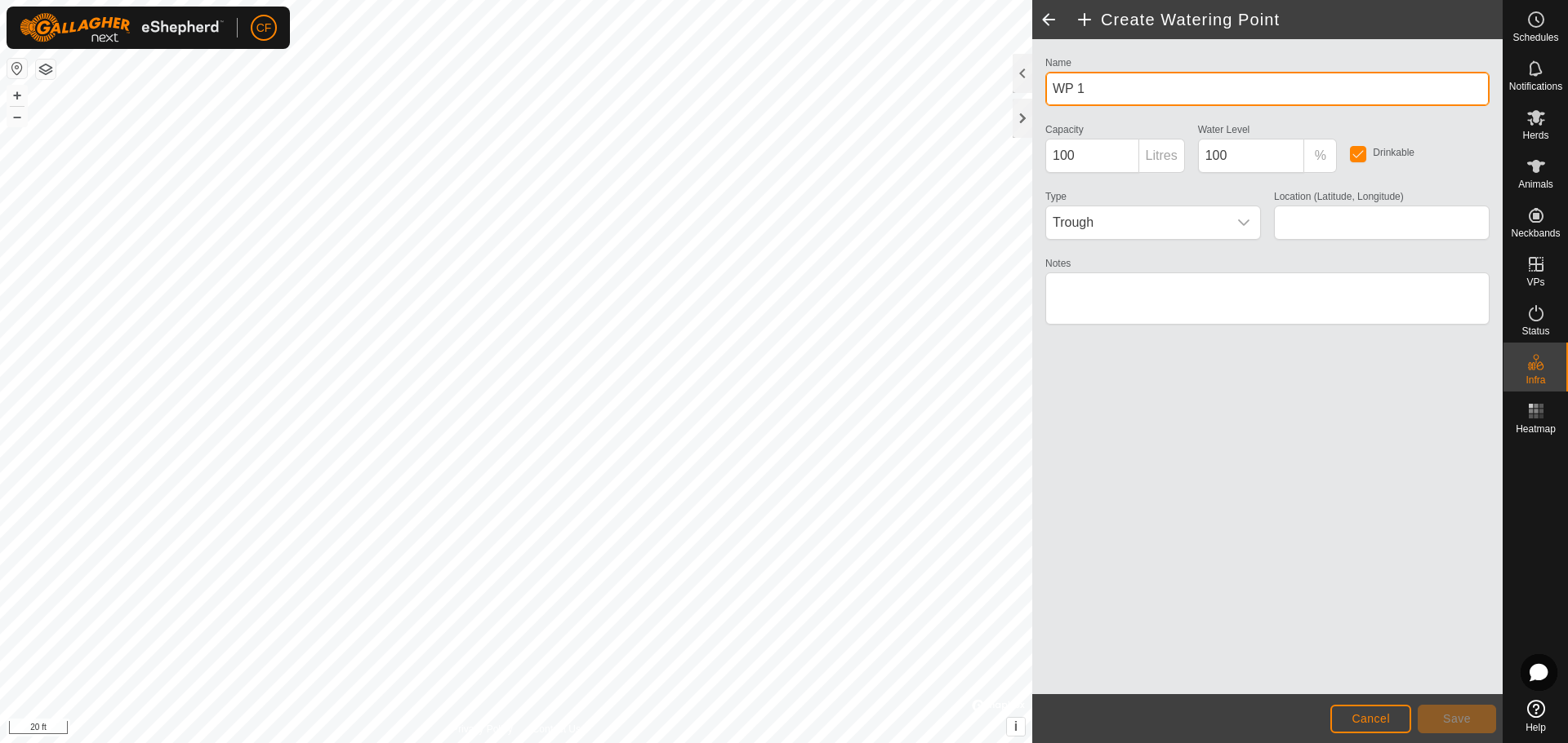
drag, startPoint x: 1102, startPoint y: 91, endPoint x: 1043, endPoint y: 91, distance: 59.0
click at [1043, 91] on div "Name WP 1" at bounding box center [1267, 79] width 458 height 54
type input "Creek"
click at [1246, 221] on icon "dropdown trigger" at bounding box center [1243, 223] width 13 height 13
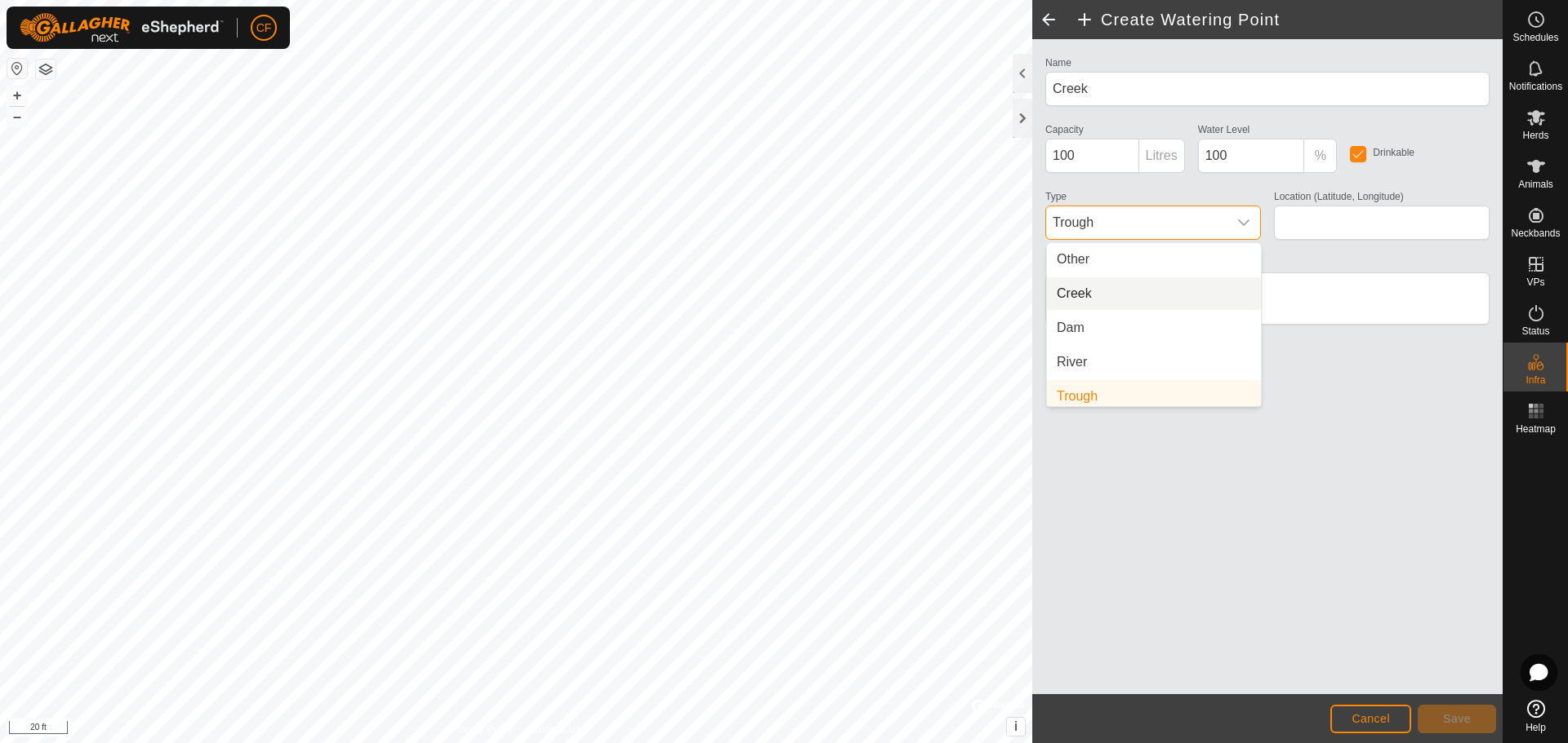
scroll to position [7, 0]
click at [1062, 280] on li "Creek" at bounding box center [1153, 287] width 214 height 33
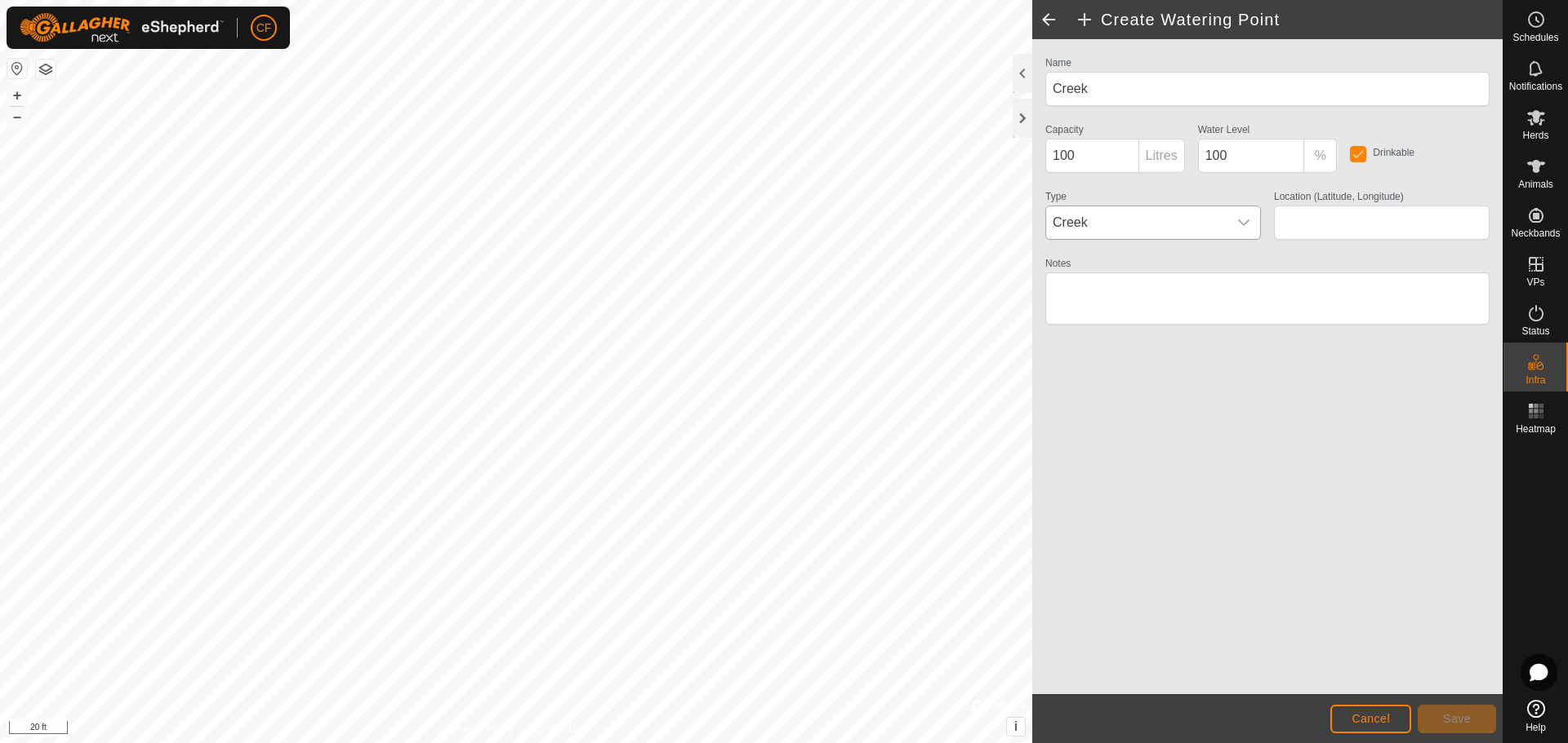
type input "45.433483, -76.150430"
click at [1459, 721] on span "Save" at bounding box center [1457, 719] width 28 height 13
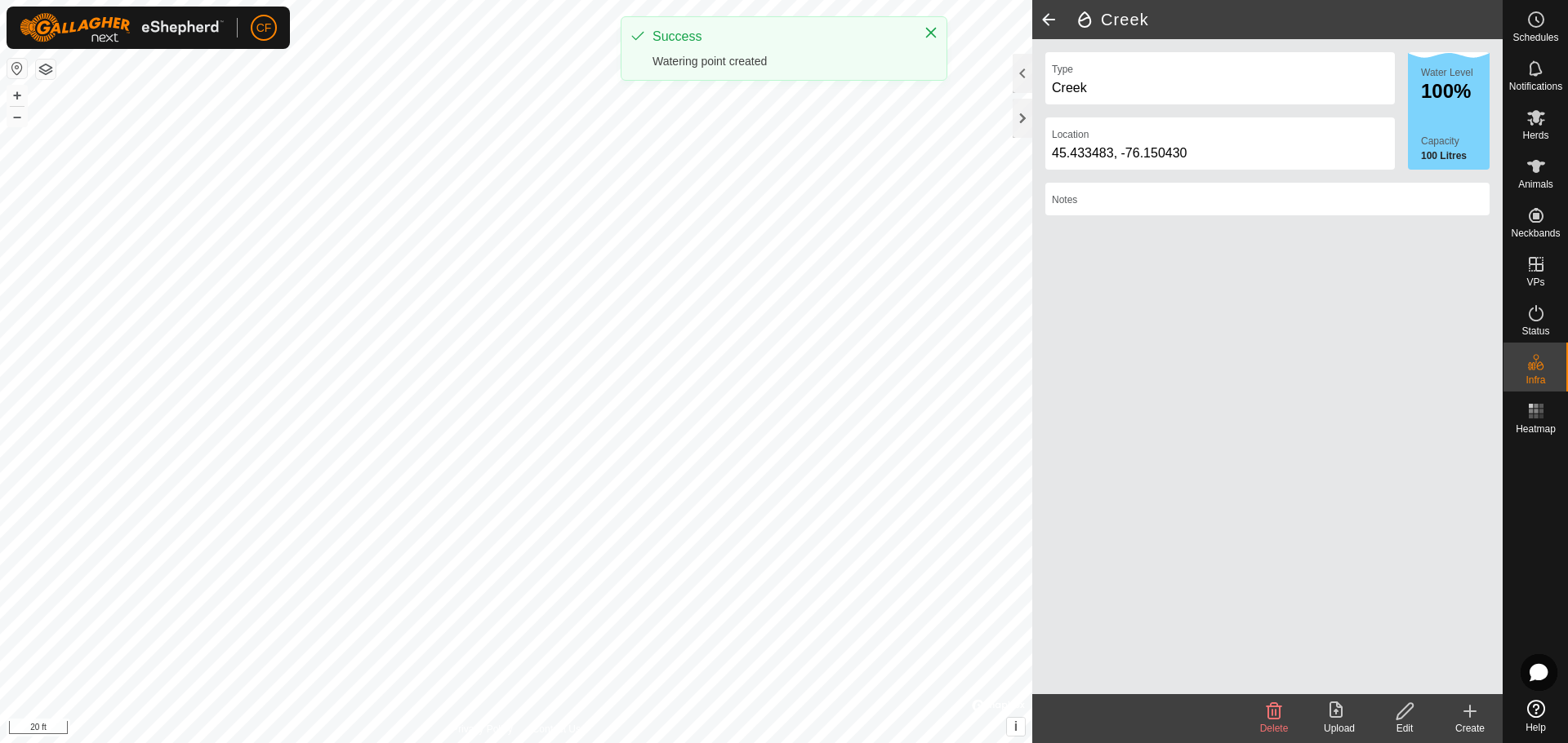
click at [1049, 16] on span at bounding box center [1048, 20] width 33 height 39
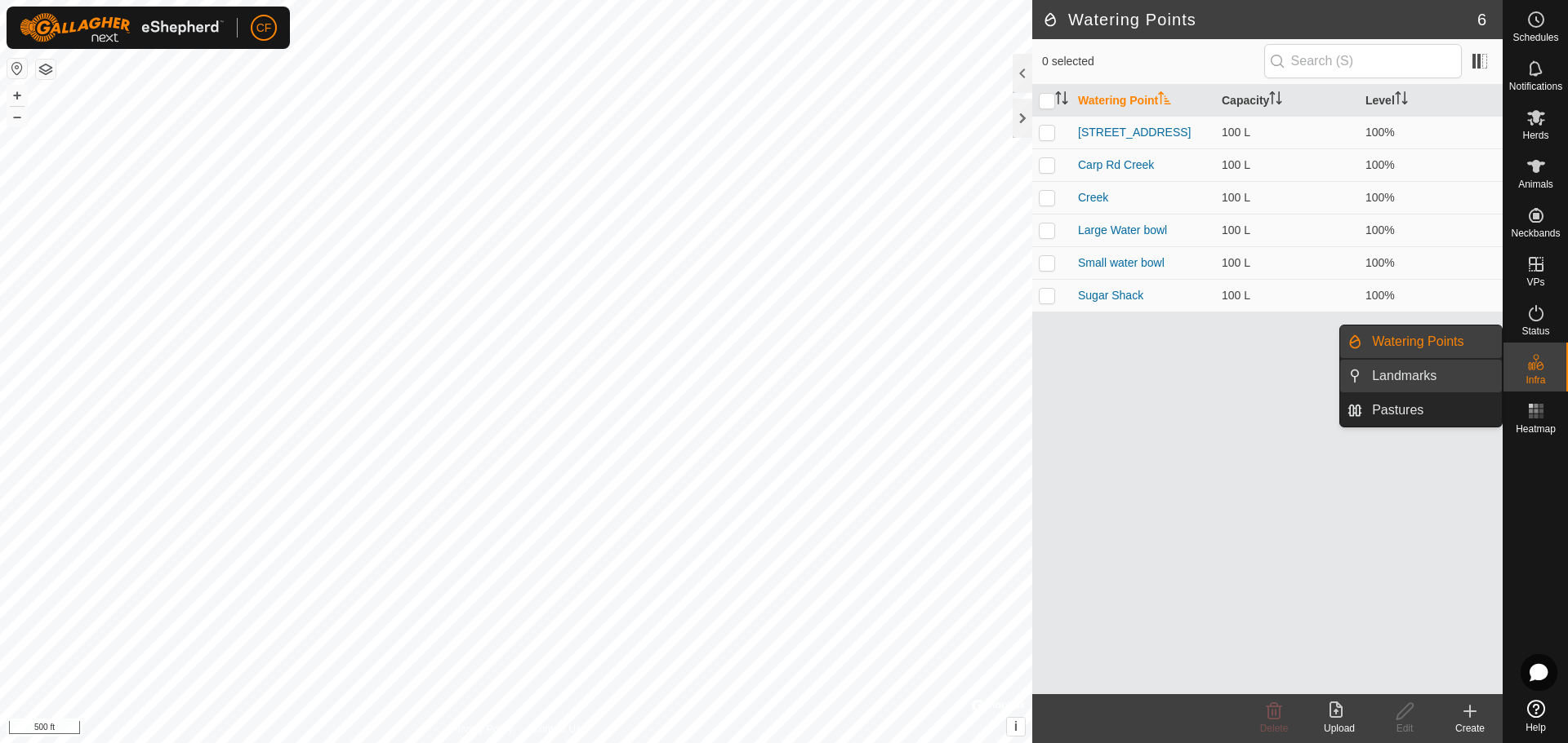
click at [1402, 377] on link "Landmarks" at bounding box center [1431, 376] width 139 height 33
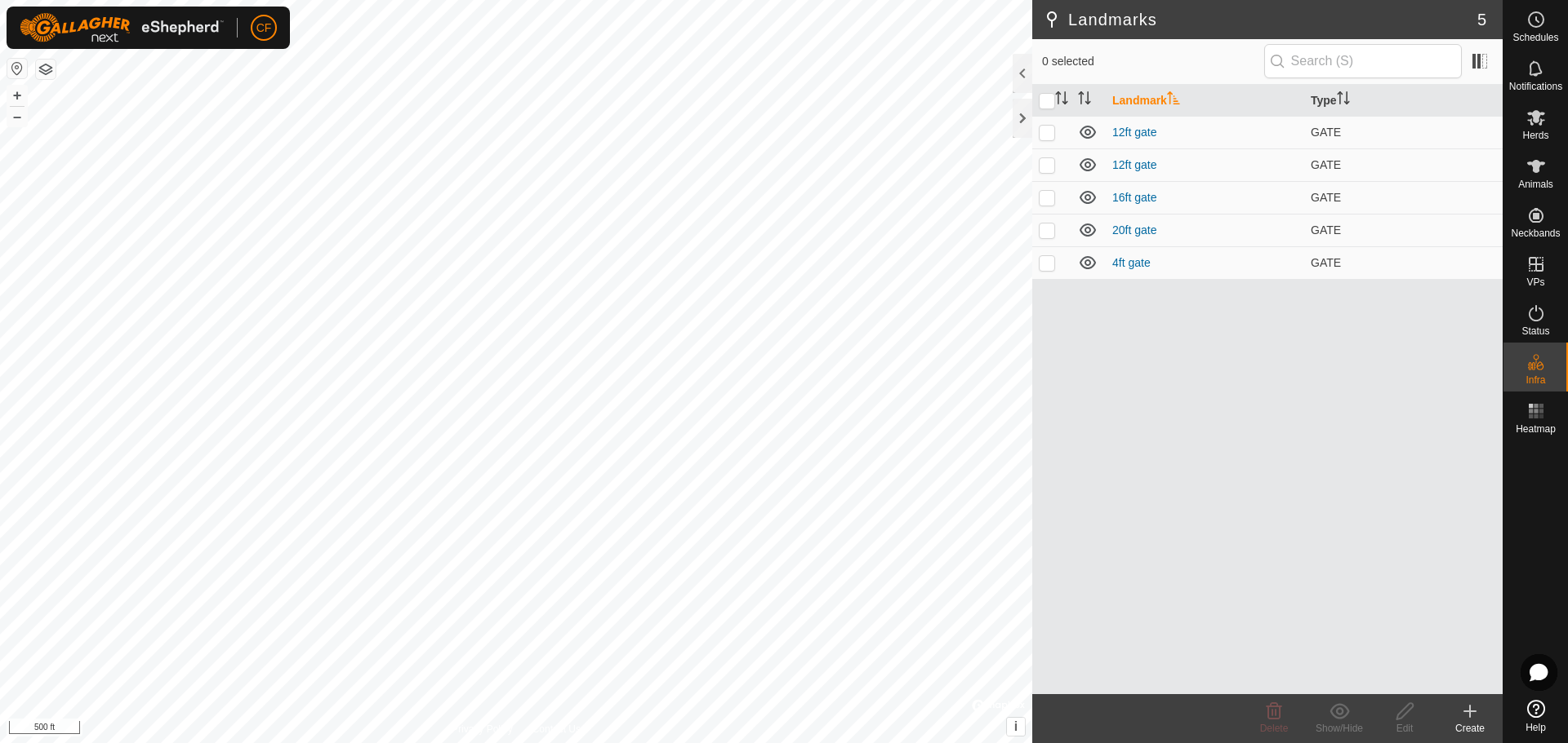
click at [1467, 711] on icon at bounding box center [1470, 711] width 11 height 0
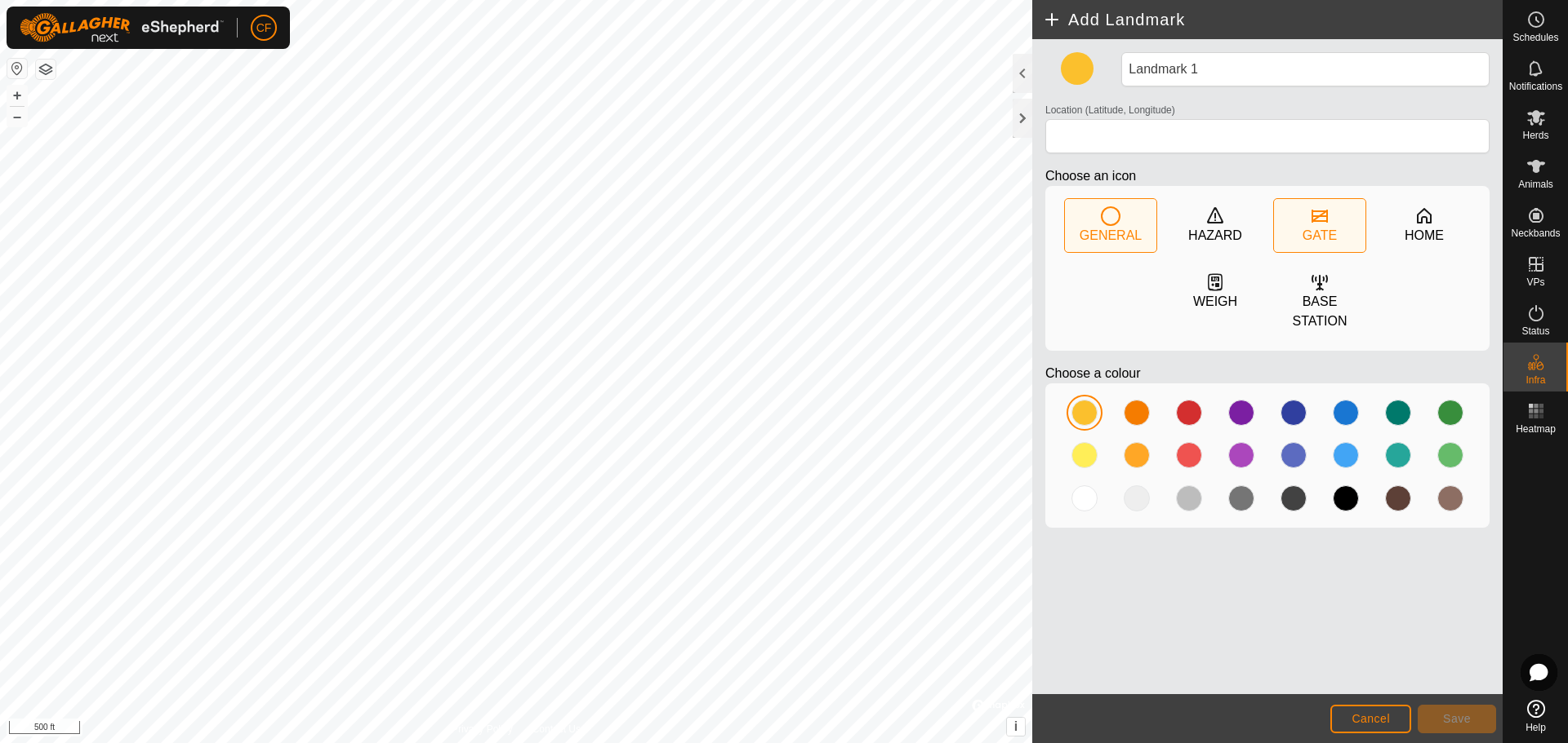
click at [1321, 207] on icon at bounding box center [1319, 216] width 20 height 20
click at [1397, 414] on div at bounding box center [1398, 413] width 26 height 26
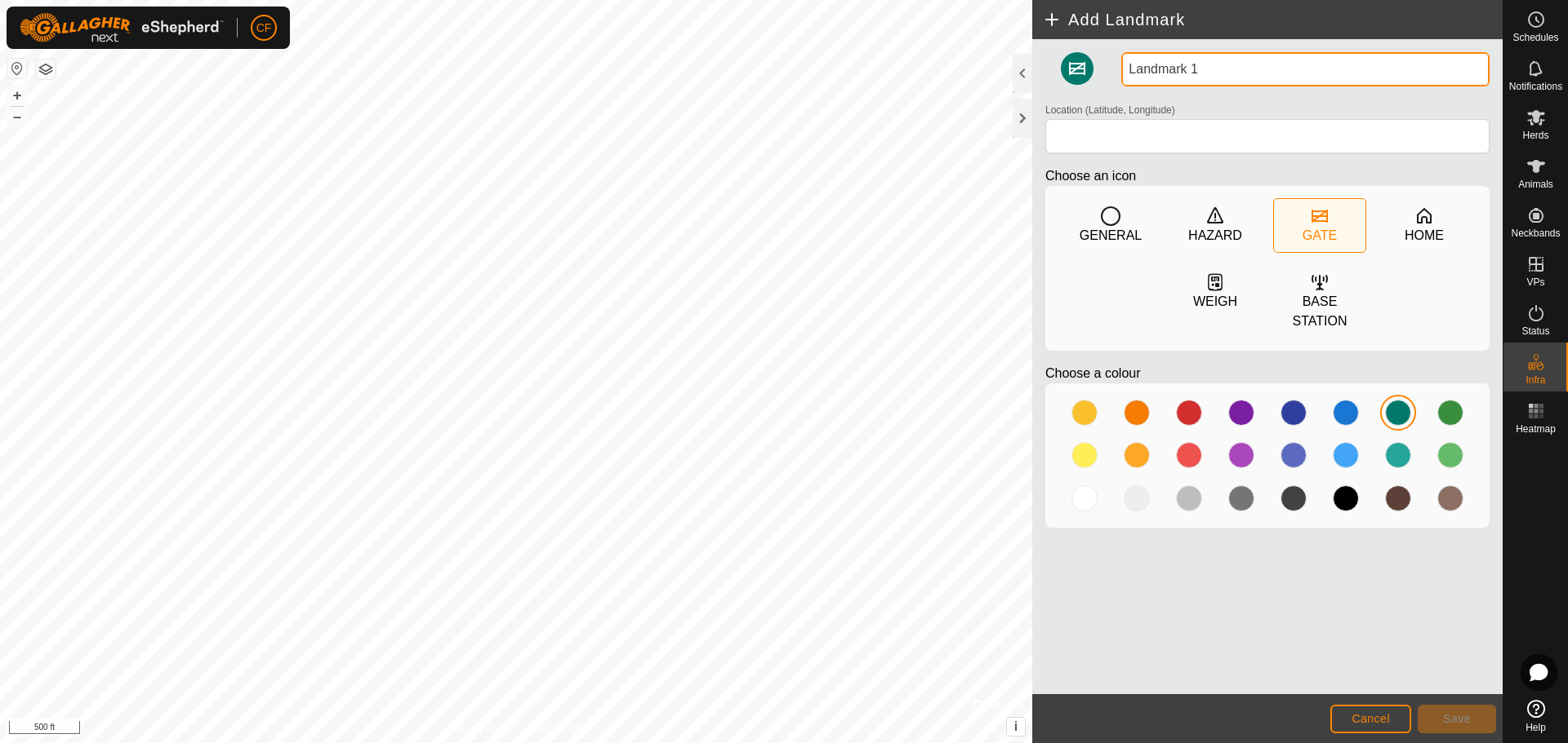
drag, startPoint x: 1209, startPoint y: 75, endPoint x: 1117, endPoint y: 75, distance: 92.0
click at [1117, 75] on div "Landmark 1" at bounding box center [1305, 69] width 381 height 35
click at [1163, 67] on input "[GEOGRAPHIC_DATA]" at bounding box center [1305, 69] width 368 height 35
type input "Carp Rd Gate"
type input "45.427408, -76.163365"
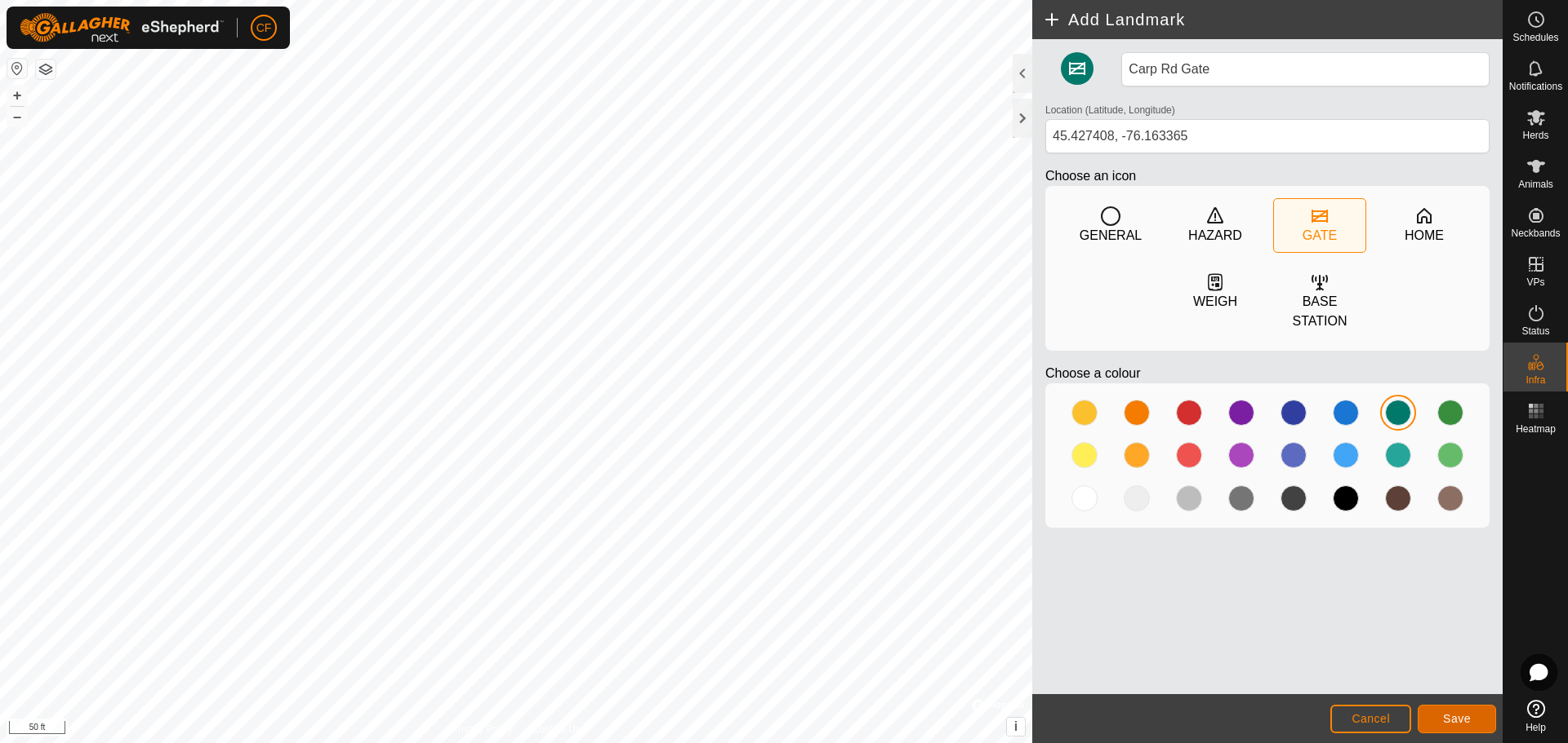
click at [1467, 710] on button "Save" at bounding box center [1457, 719] width 78 height 29
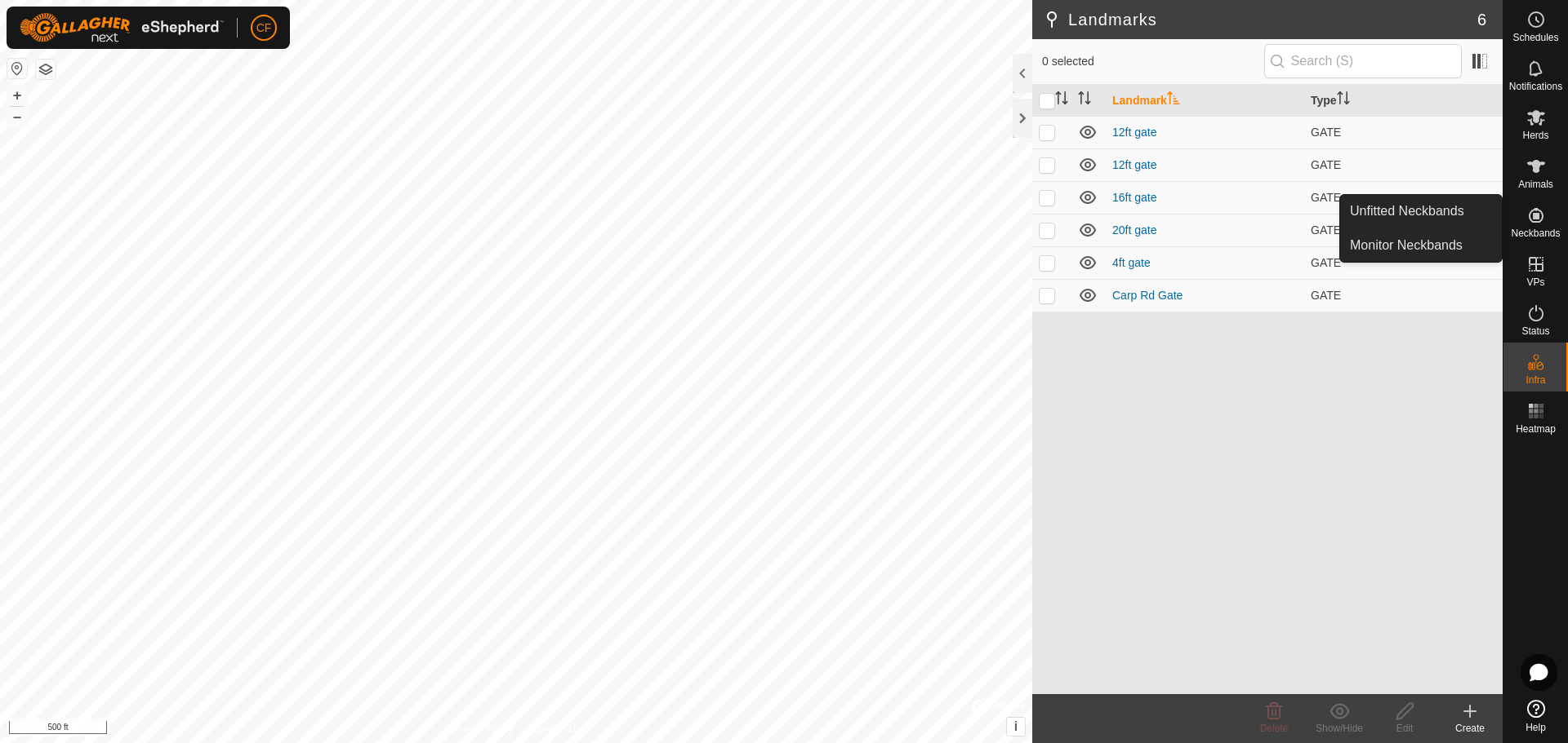
click at [1543, 217] on icon at bounding box center [1535, 215] width 20 height 20
click at [1445, 242] on link "Monitor Neckbands" at bounding box center [1420, 245] width 162 height 33
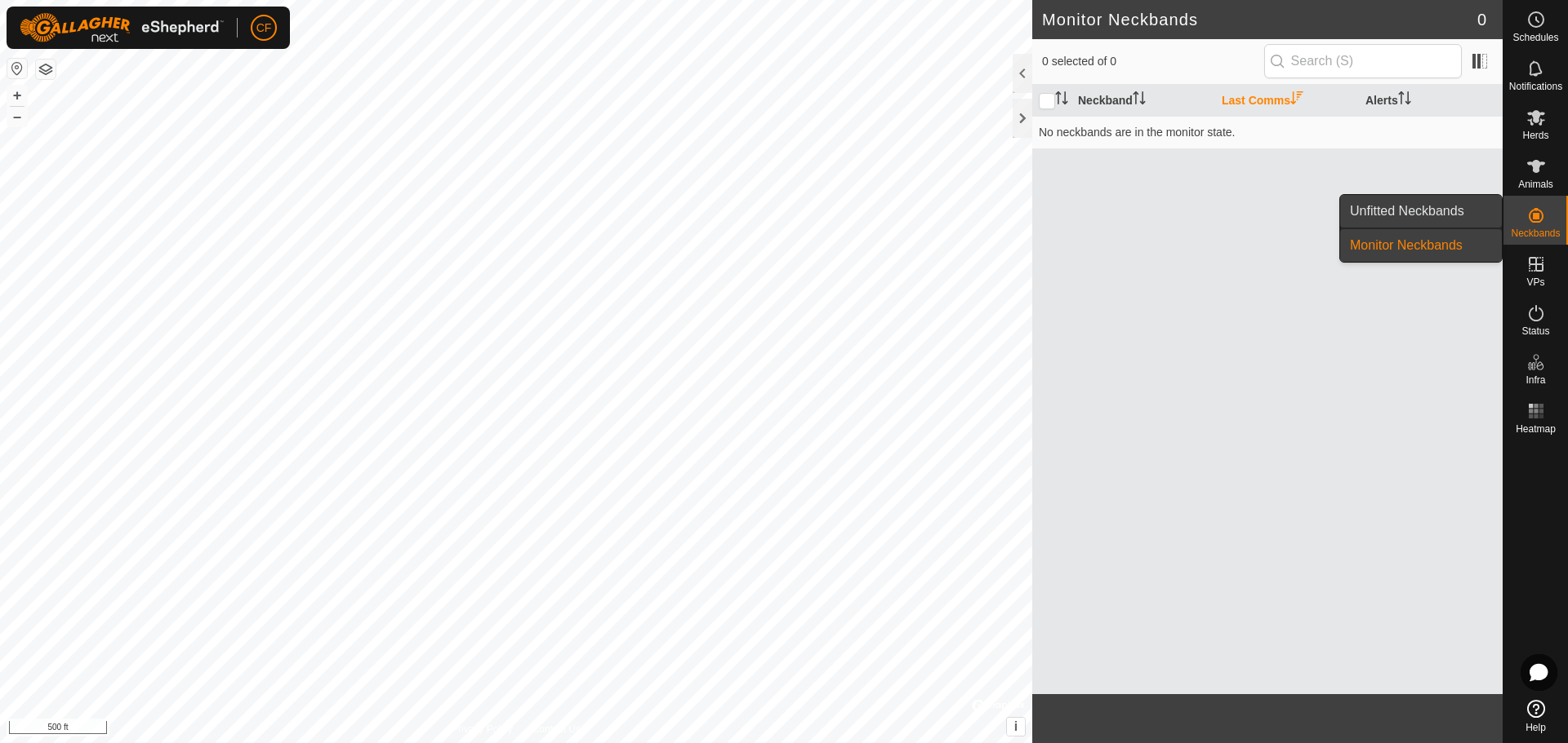
click at [1418, 208] on link "Unfitted Neckbands" at bounding box center [1420, 211] width 162 height 33
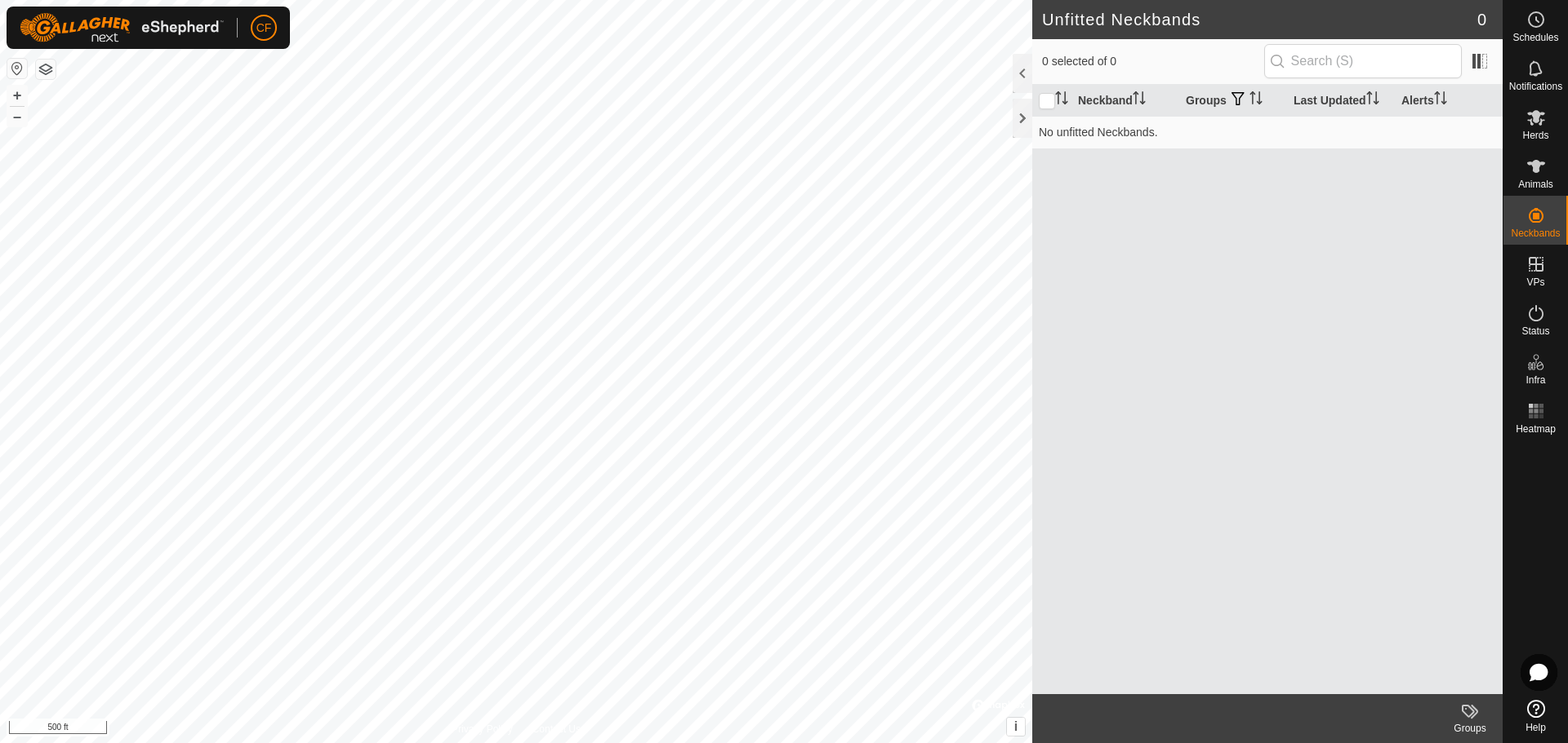
click at [1538, 709] on icon at bounding box center [1535, 708] width 18 height 18
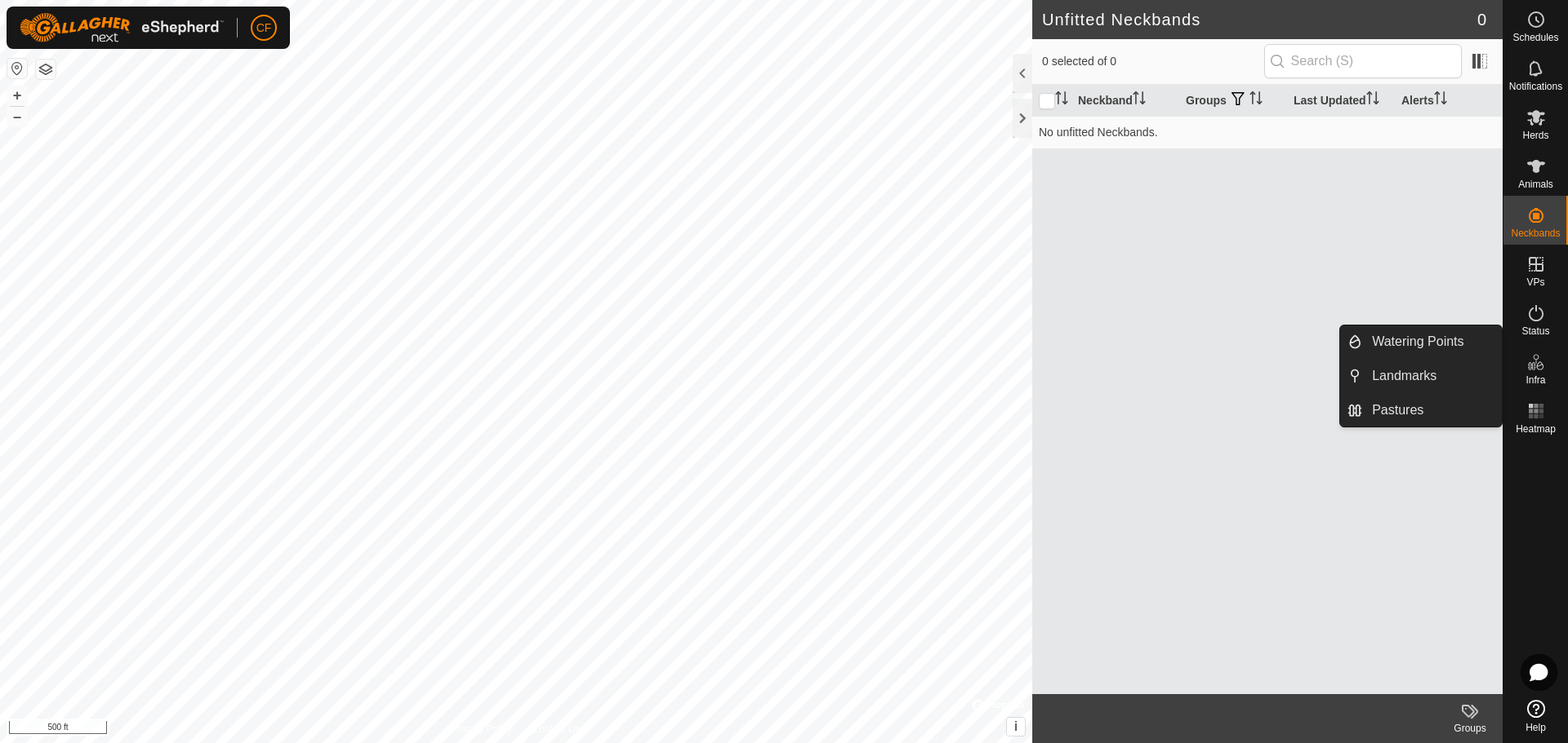
click at [1535, 369] on icon at bounding box center [1535, 362] width 20 height 20
click at [1418, 415] on link "Pastures" at bounding box center [1431, 410] width 139 height 33
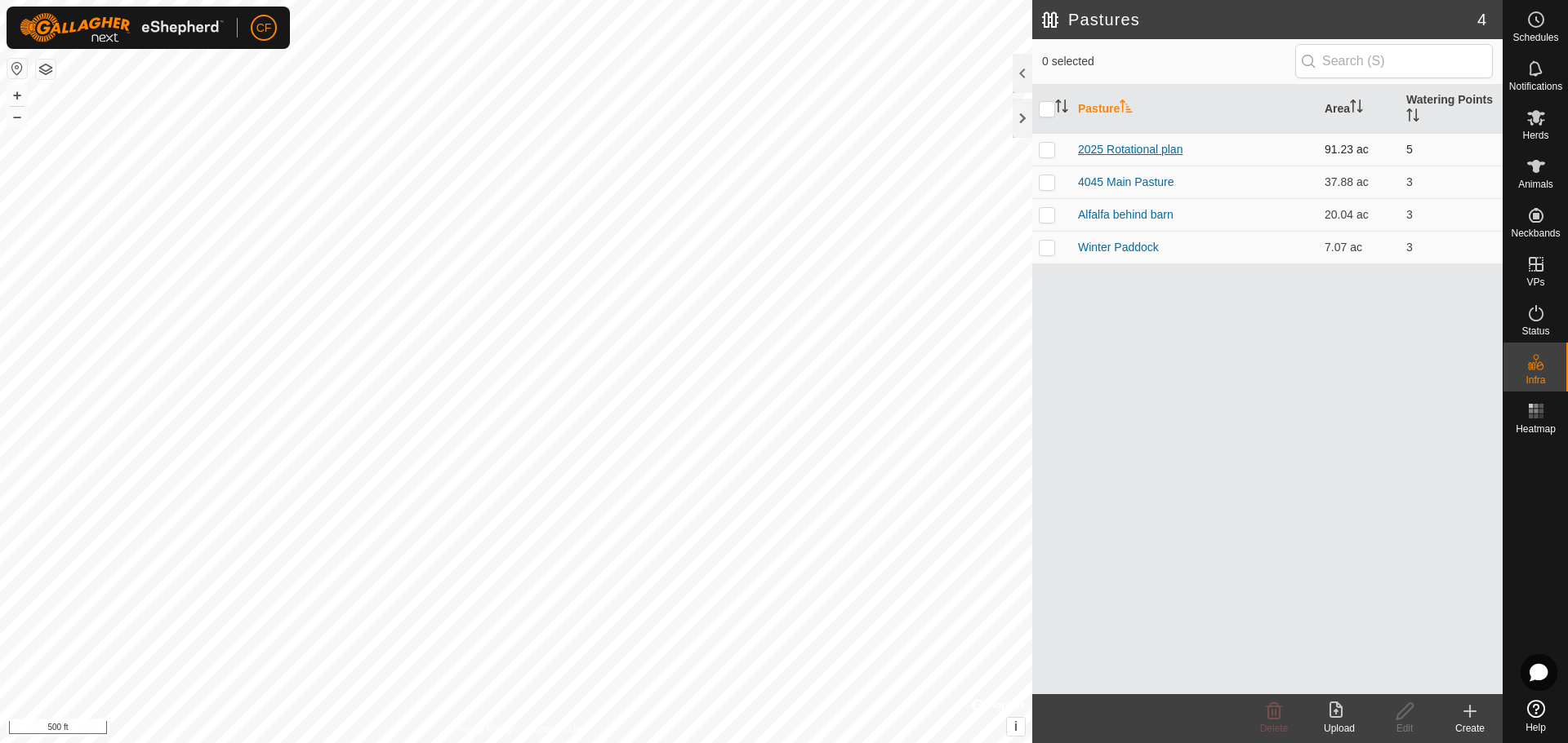
click at [1139, 147] on link "2025 Rotational plan" at bounding box center [1130, 149] width 105 height 13
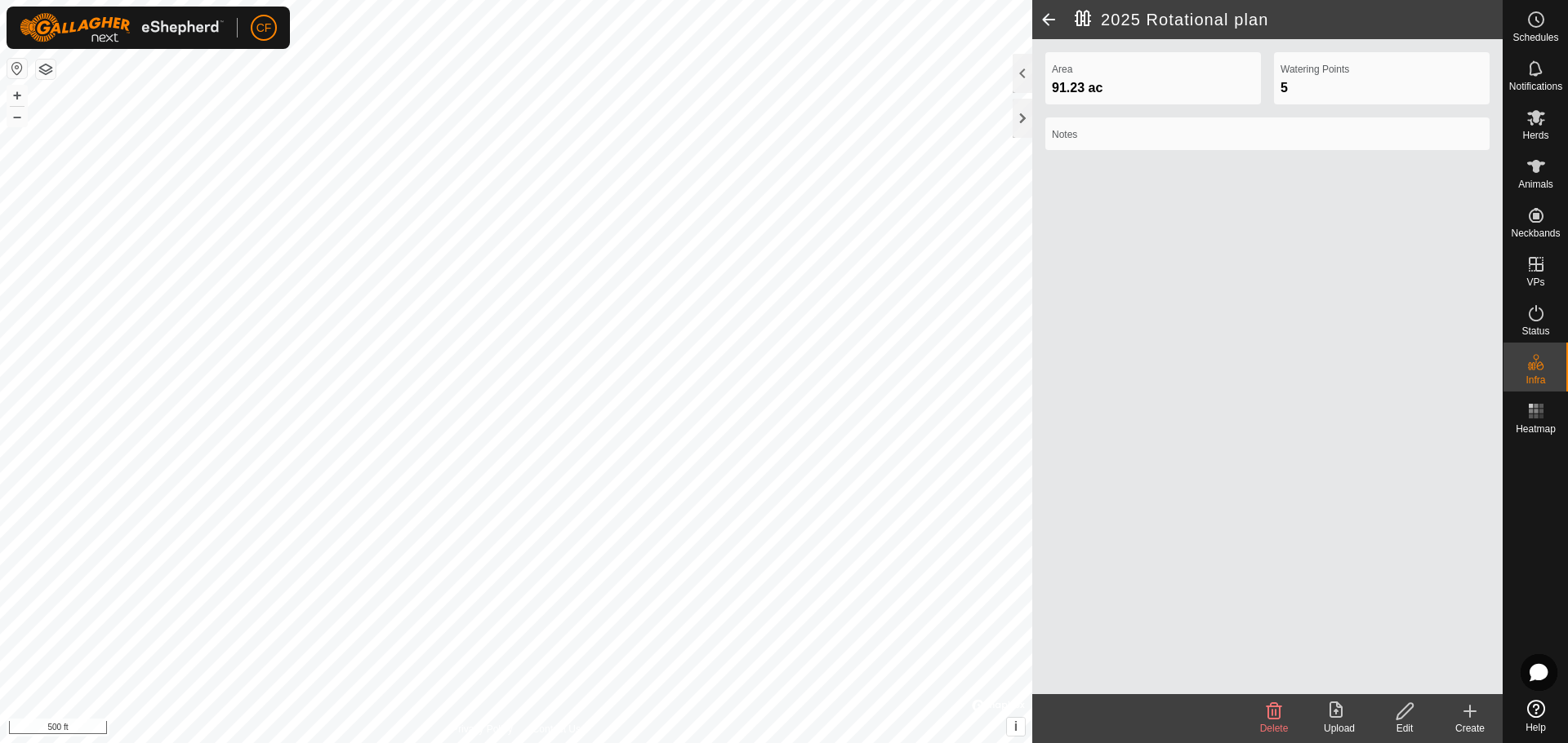
click at [1401, 710] on icon at bounding box center [1404, 711] width 16 height 16
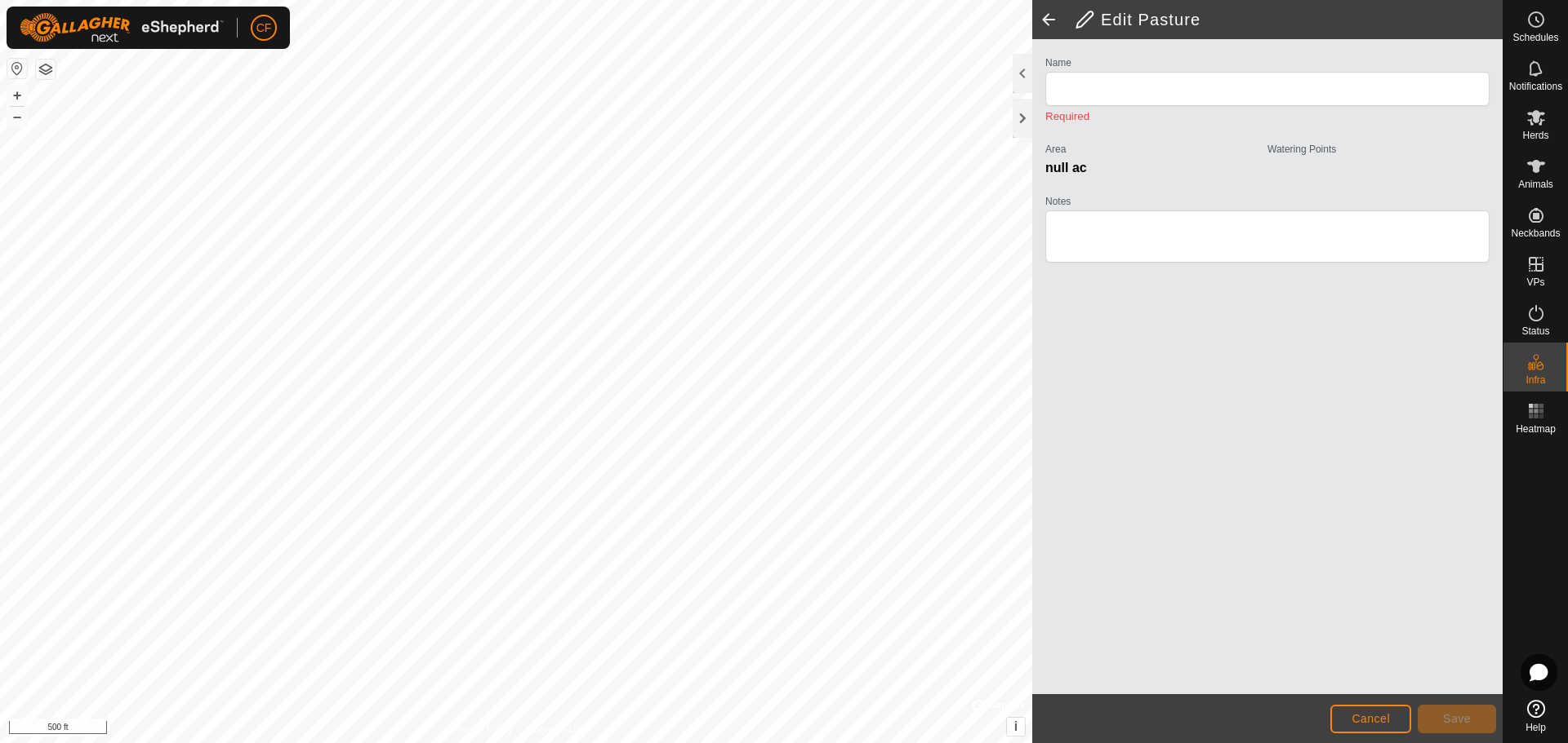
type input "2025 Rotational plan"
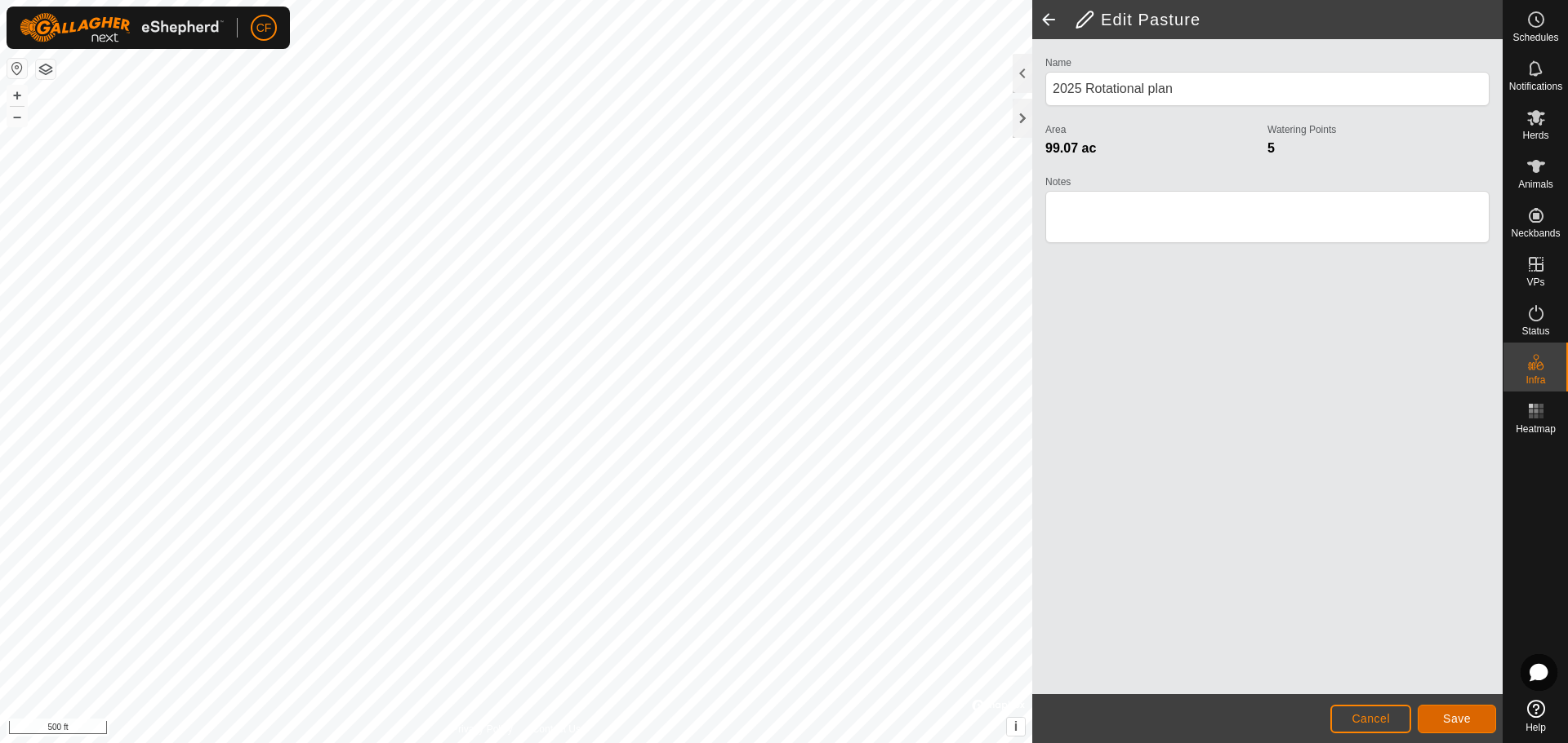
click at [1471, 713] on button "Save" at bounding box center [1457, 719] width 78 height 29
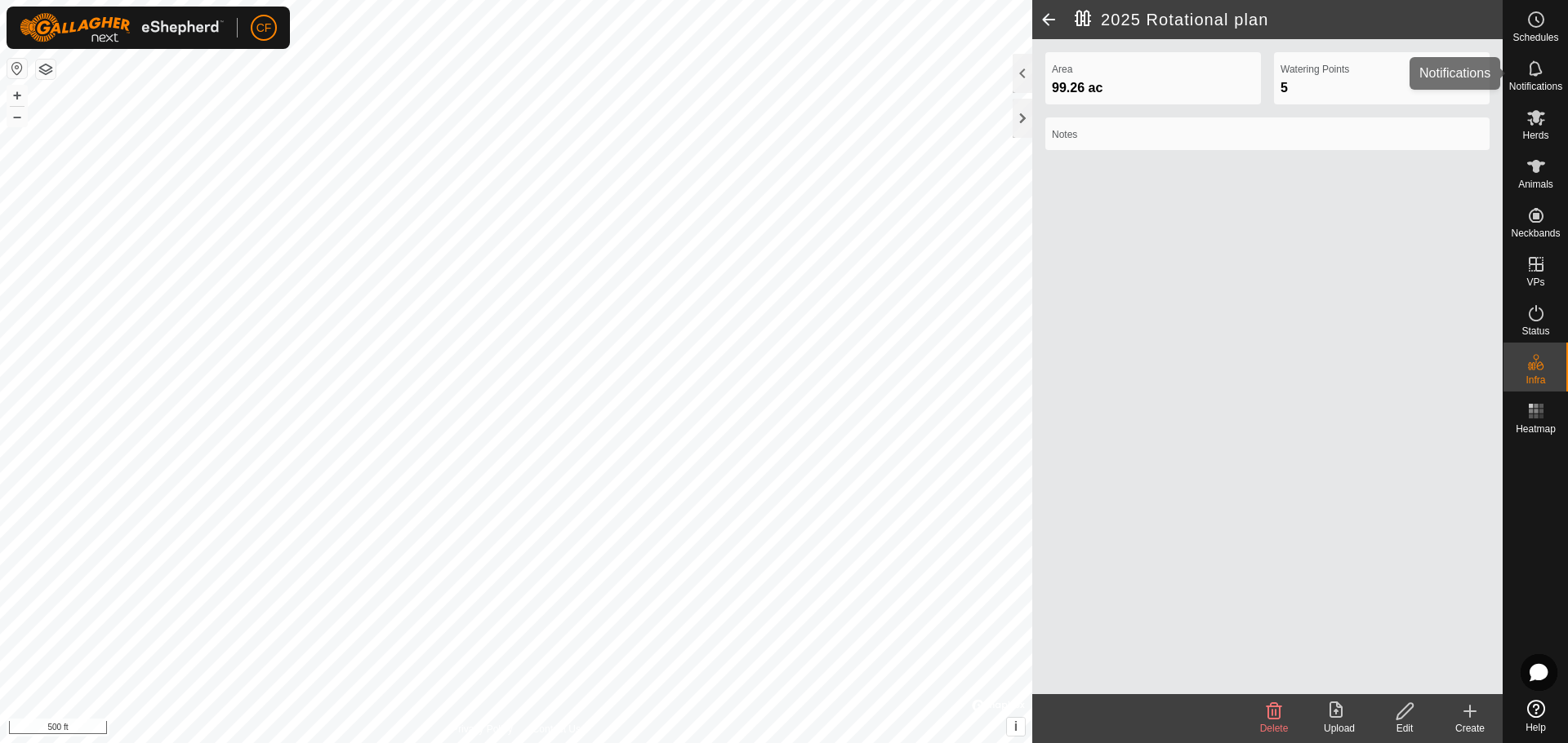
click at [1536, 70] on icon at bounding box center [1535, 68] width 20 height 20
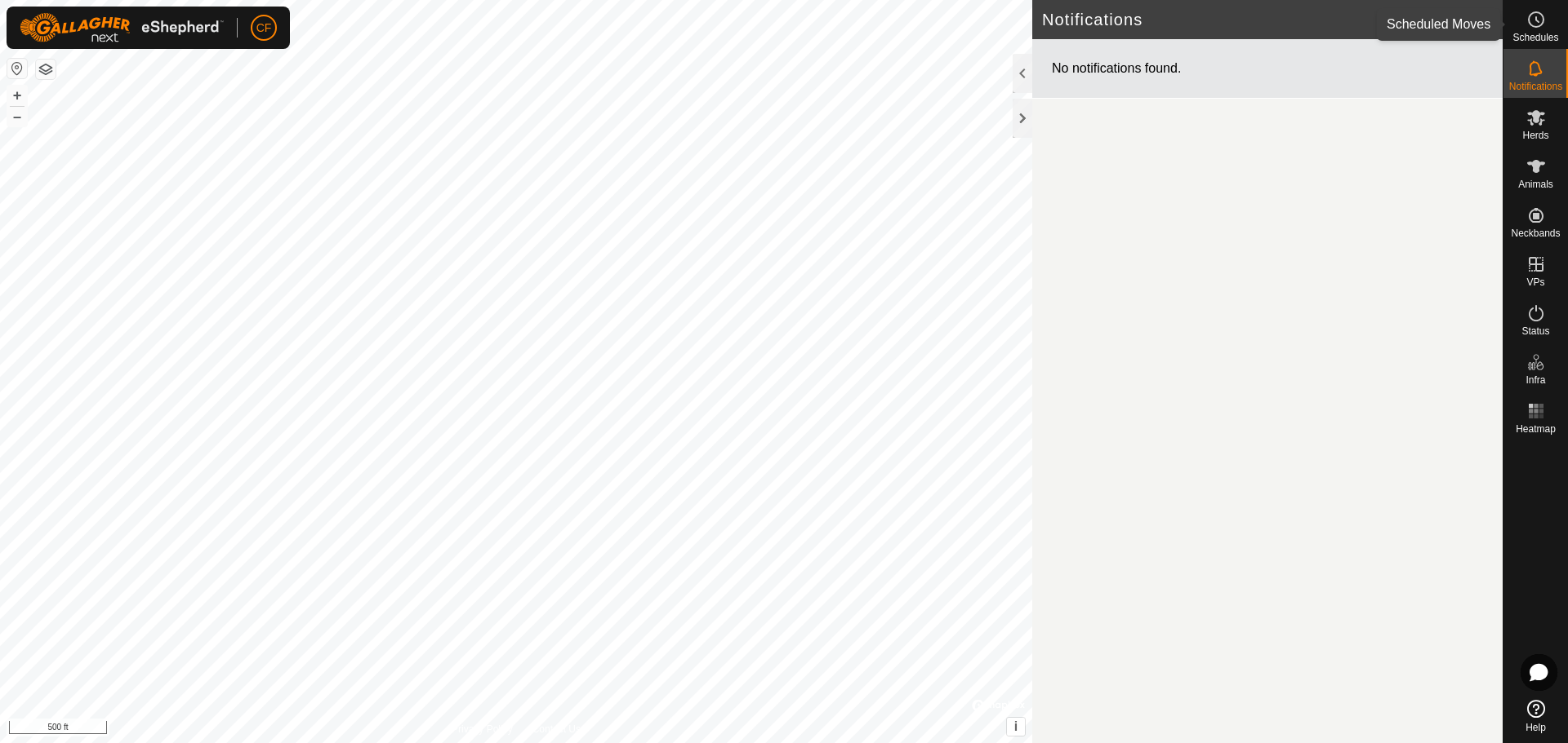
click at [1544, 29] on icon at bounding box center [1535, 19] width 20 height 20
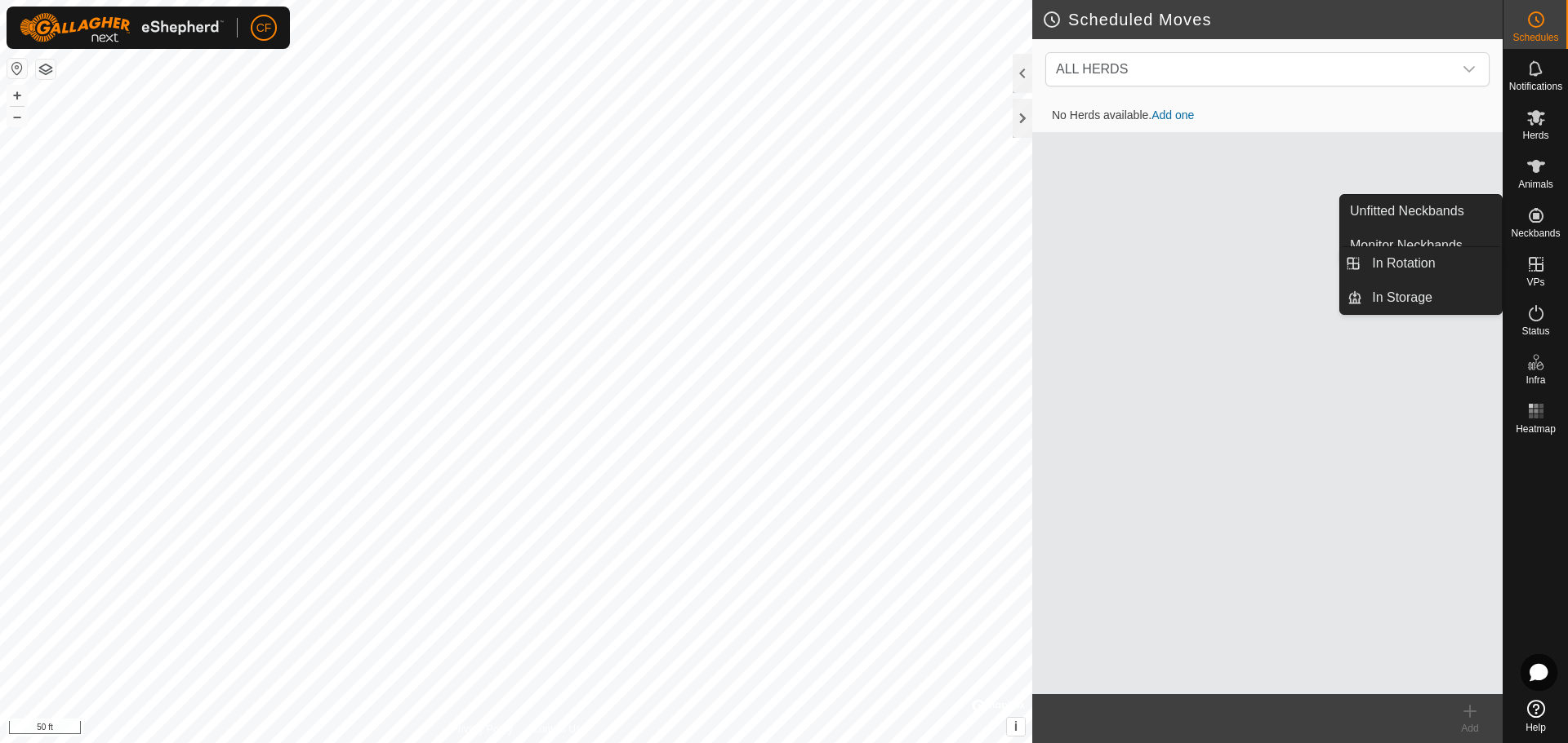
click at [1543, 264] on icon at bounding box center [1535, 264] width 20 height 20
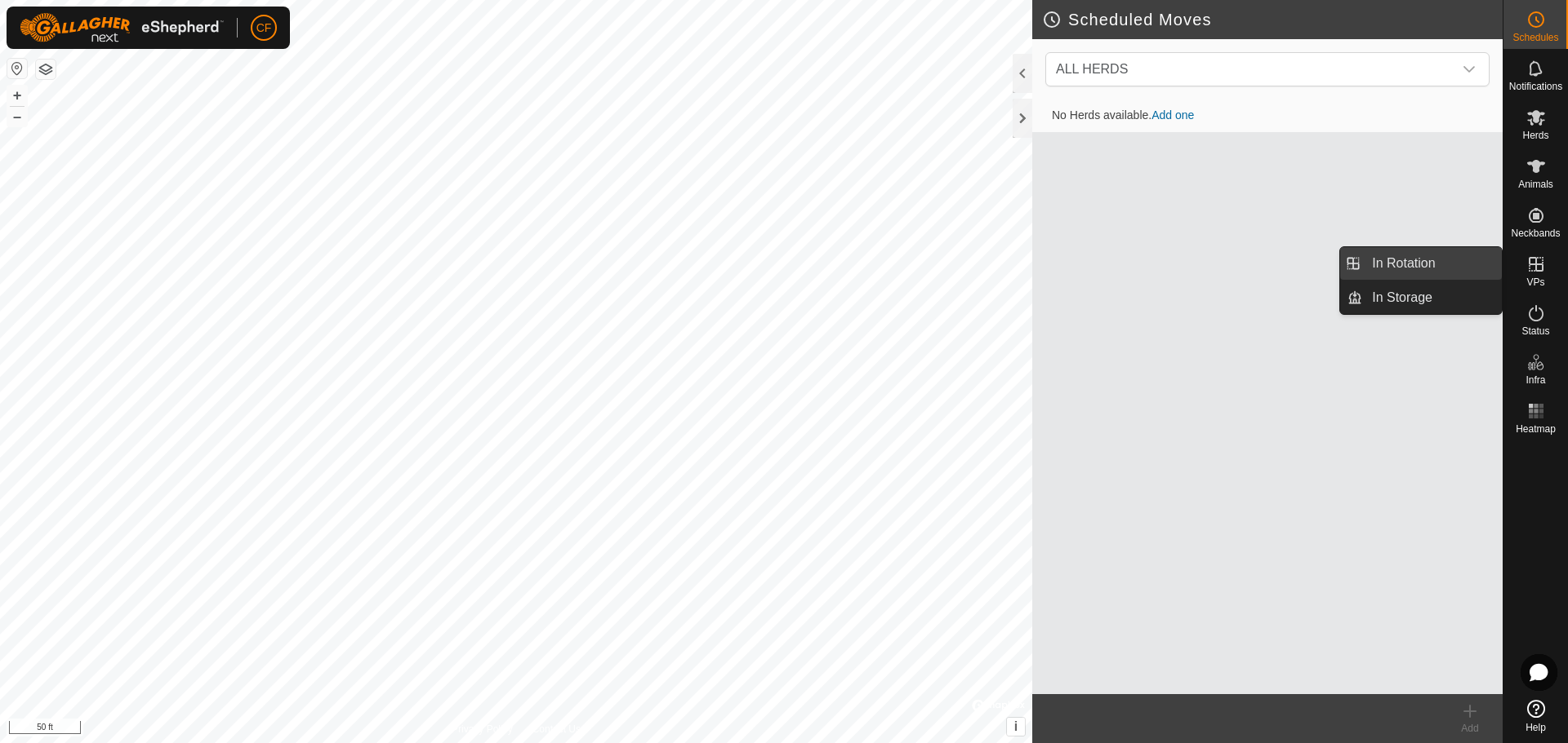
click at [1406, 267] on link "In Rotation" at bounding box center [1431, 263] width 139 height 33
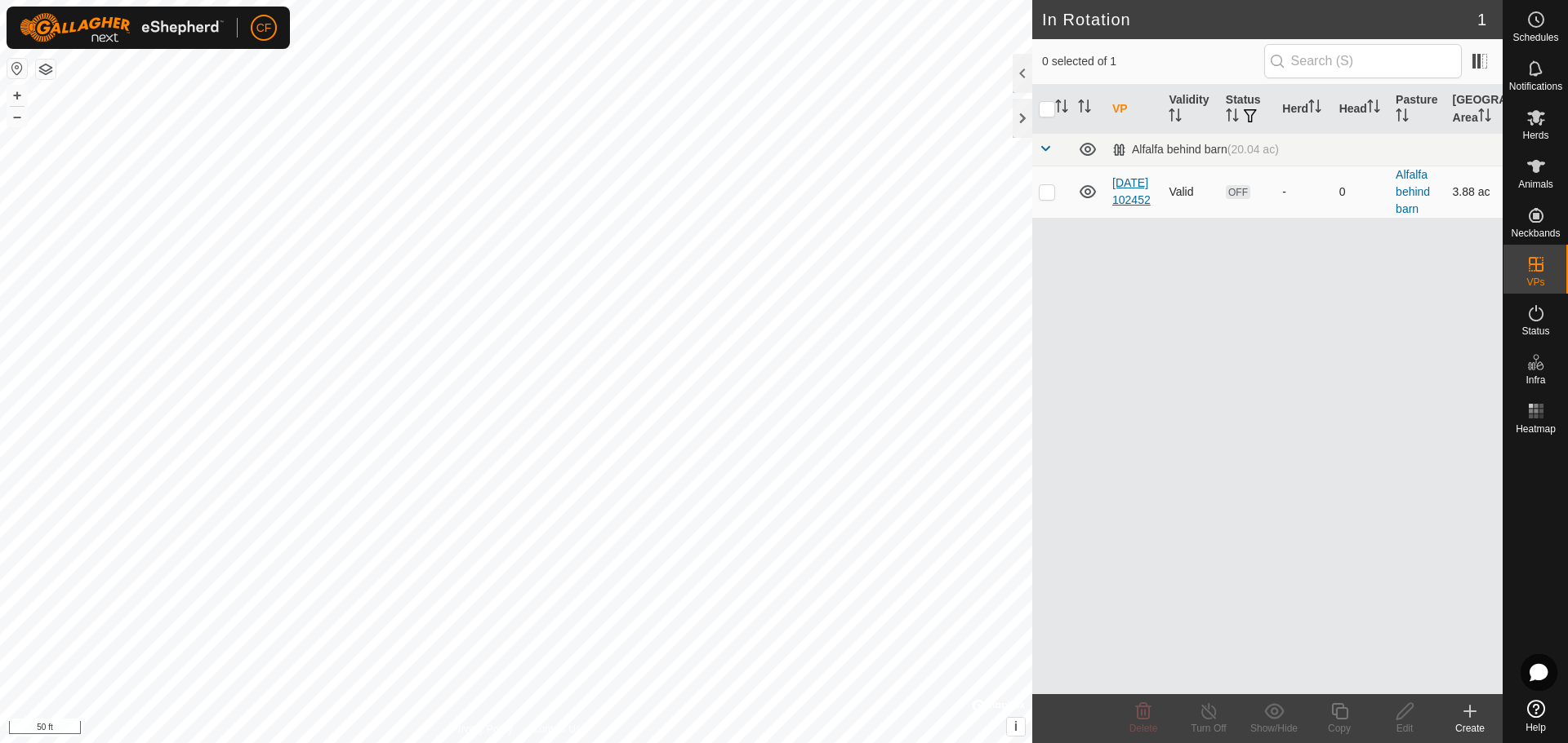
click at [1128, 205] on link "[DATE] 102452" at bounding box center [1131, 191] width 38 height 30
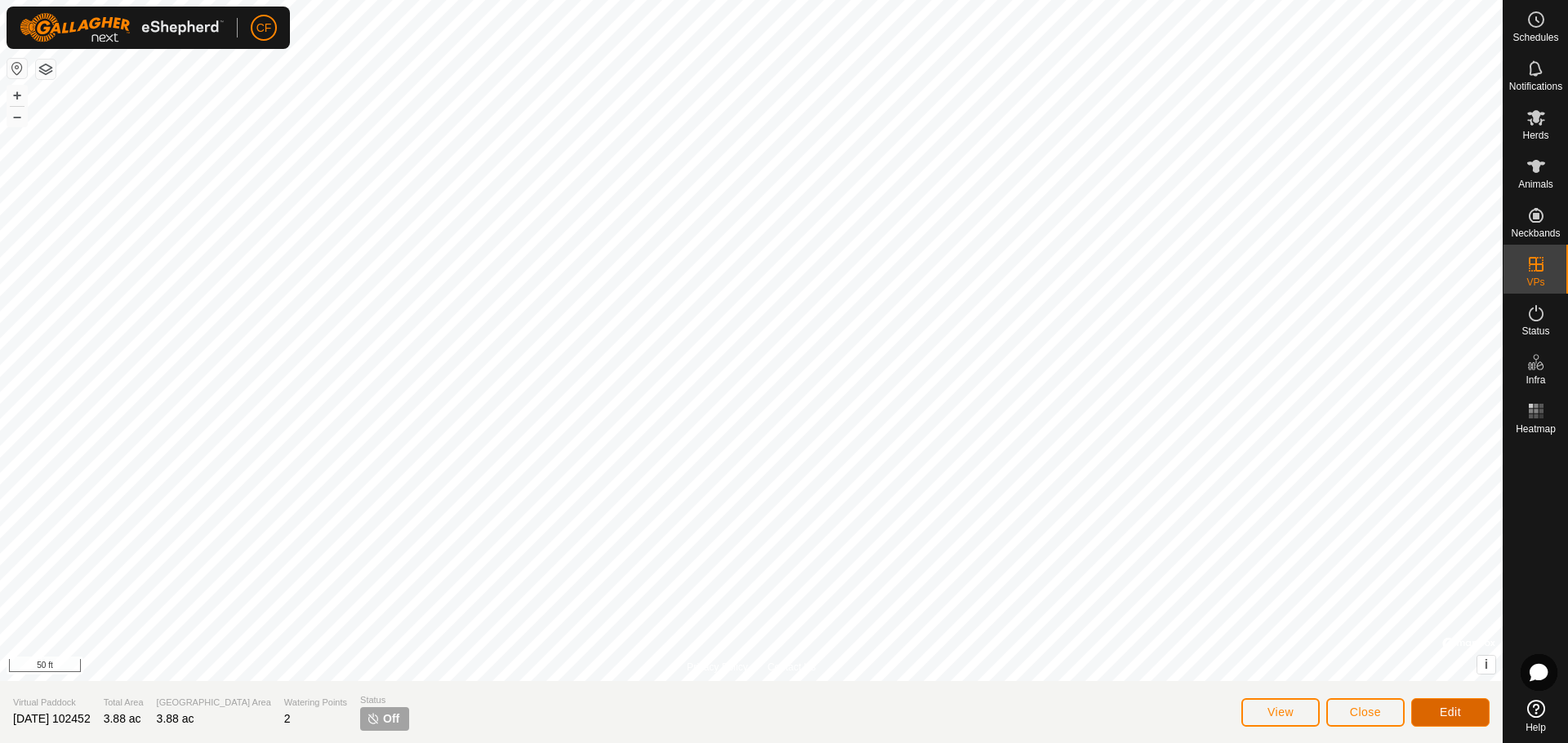
click at [1468, 717] on button "Edit" at bounding box center [1450, 712] width 78 height 29
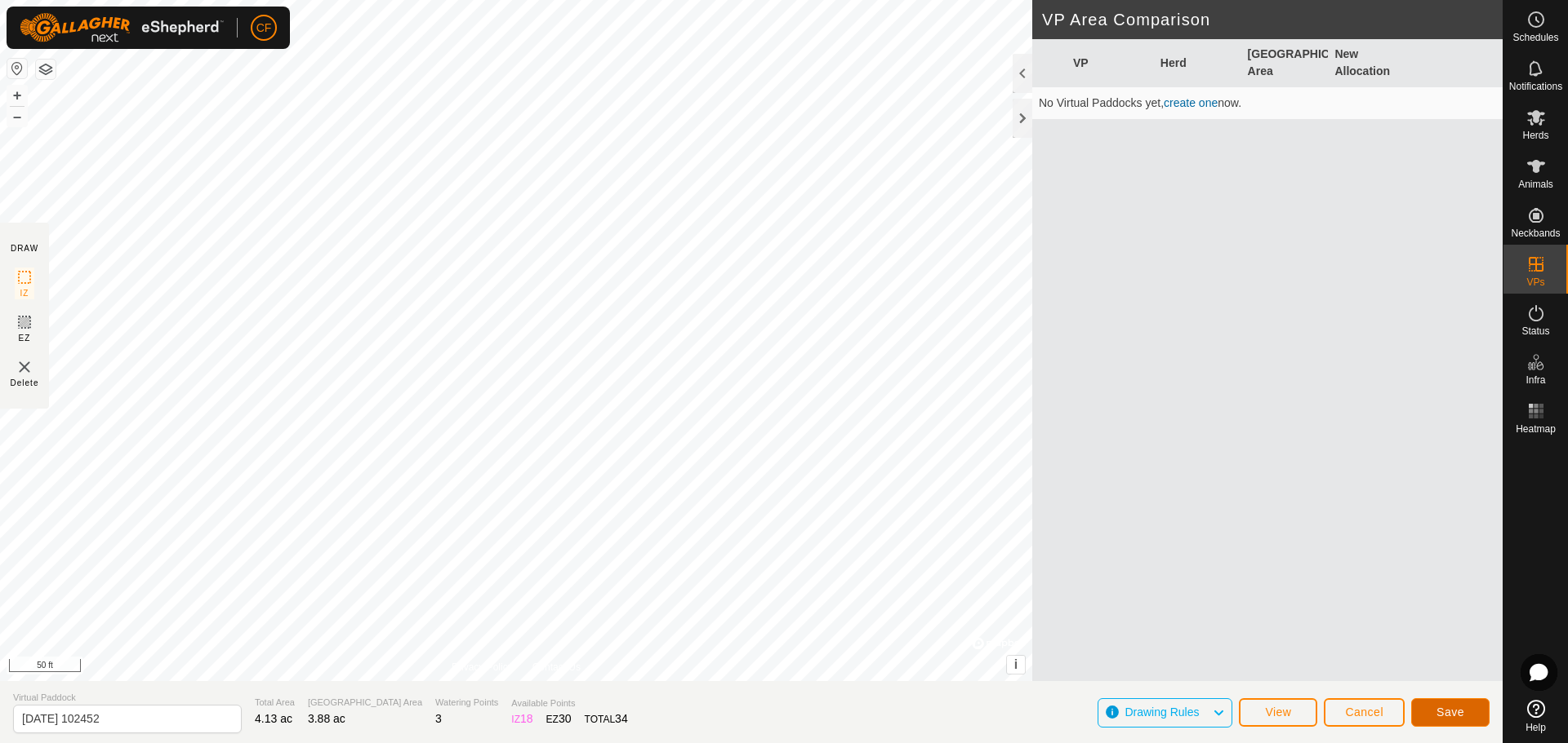
click at [1455, 715] on span "Save" at bounding box center [1450, 712] width 28 height 13
